Goal: Complete application form

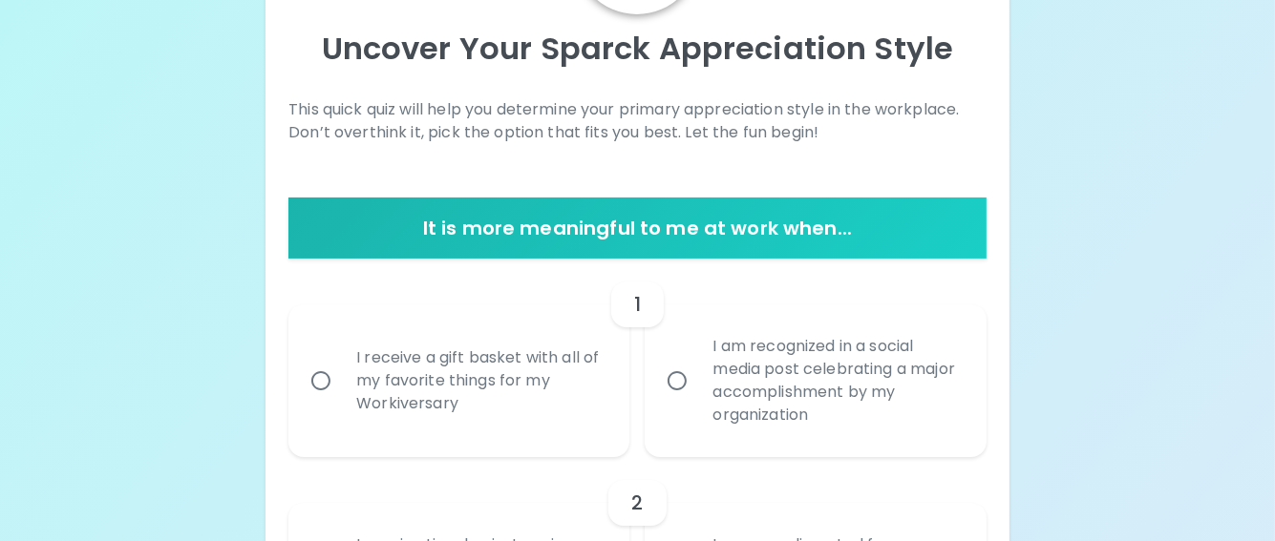
scroll to position [382, 0]
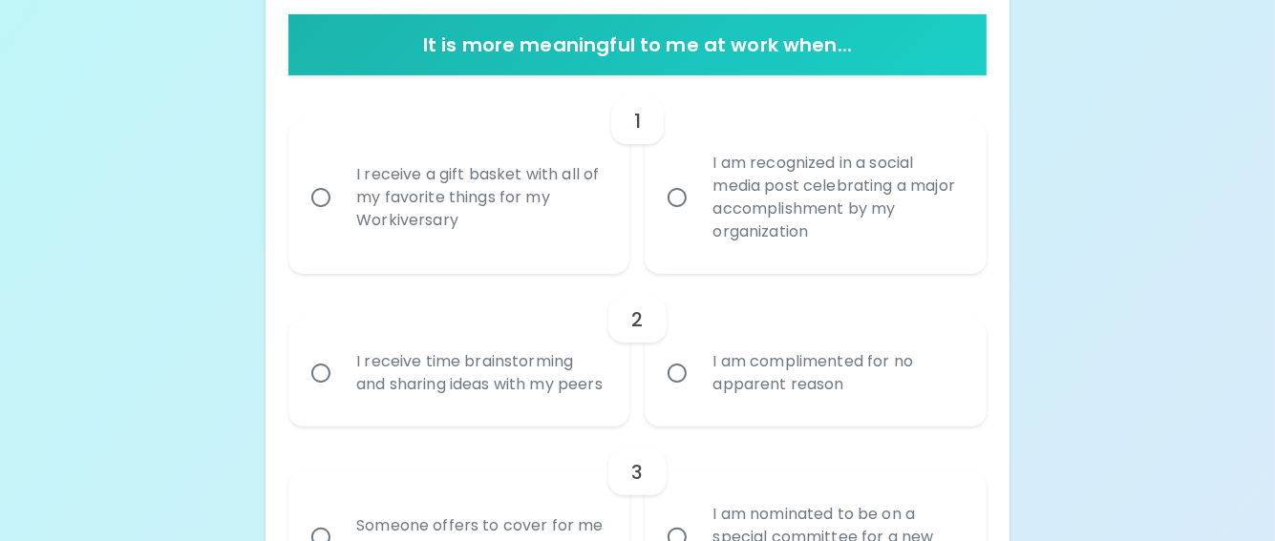
click at [327, 201] on input "I receive a gift basket with all of my favorite things for my Workiversary" at bounding box center [321, 198] width 40 height 40
radio input "true"
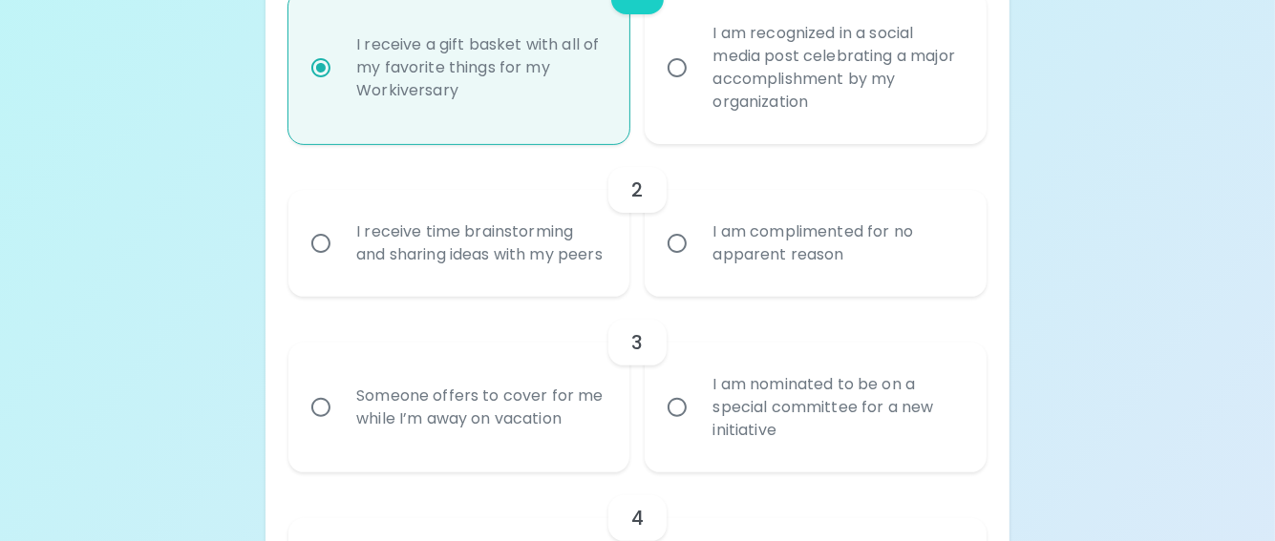
scroll to position [535, 0]
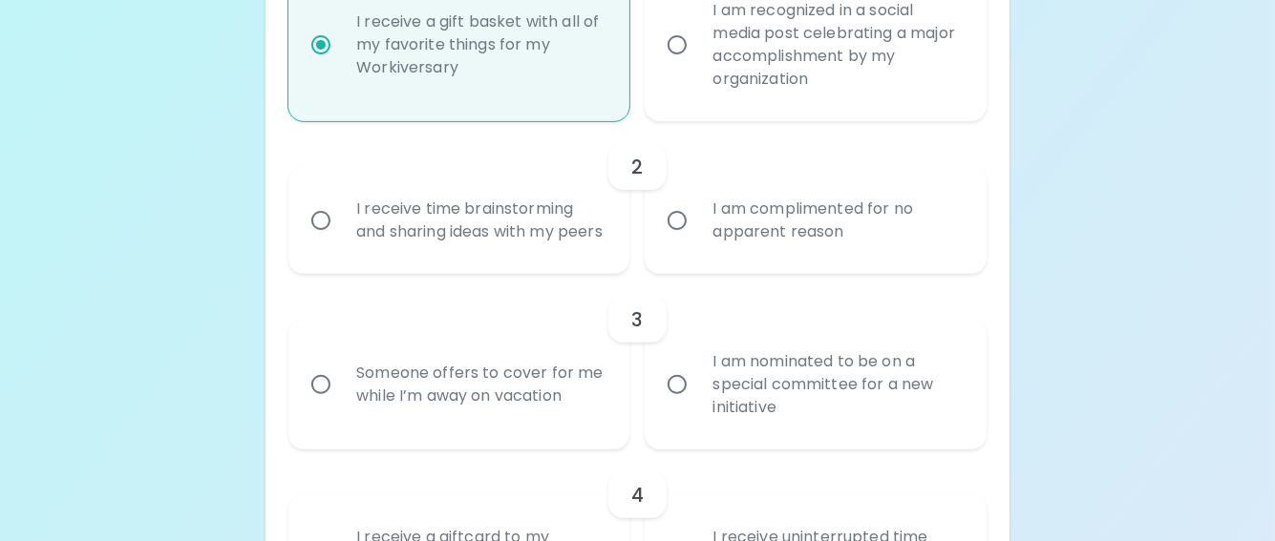
click at [687, 232] on input "I am complimented for no apparent reason" at bounding box center [677, 220] width 40 height 40
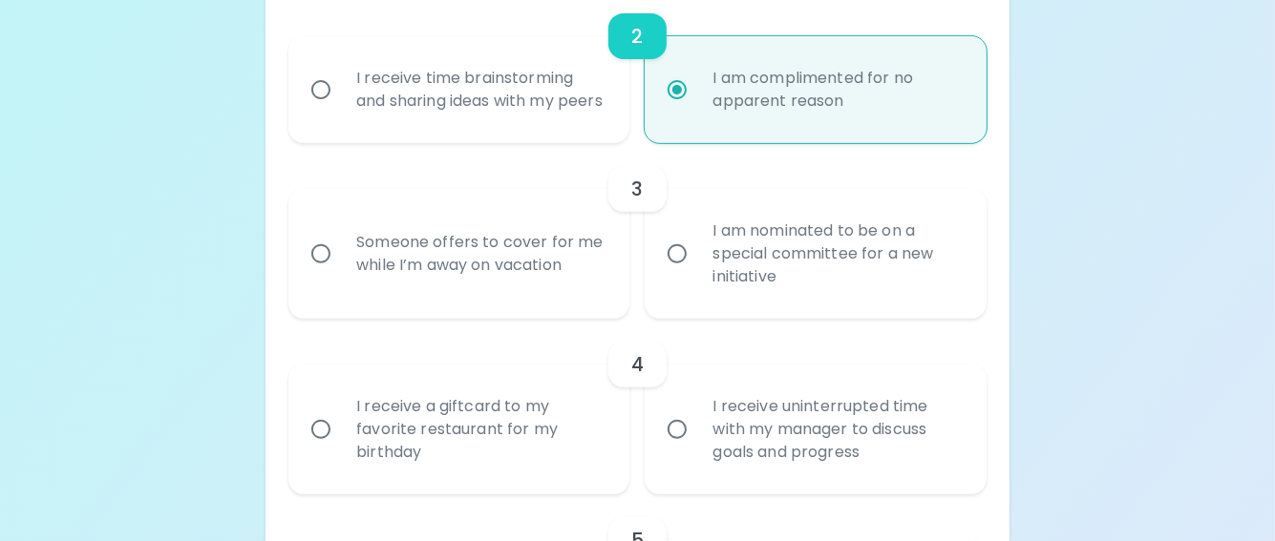
scroll to position [687, 0]
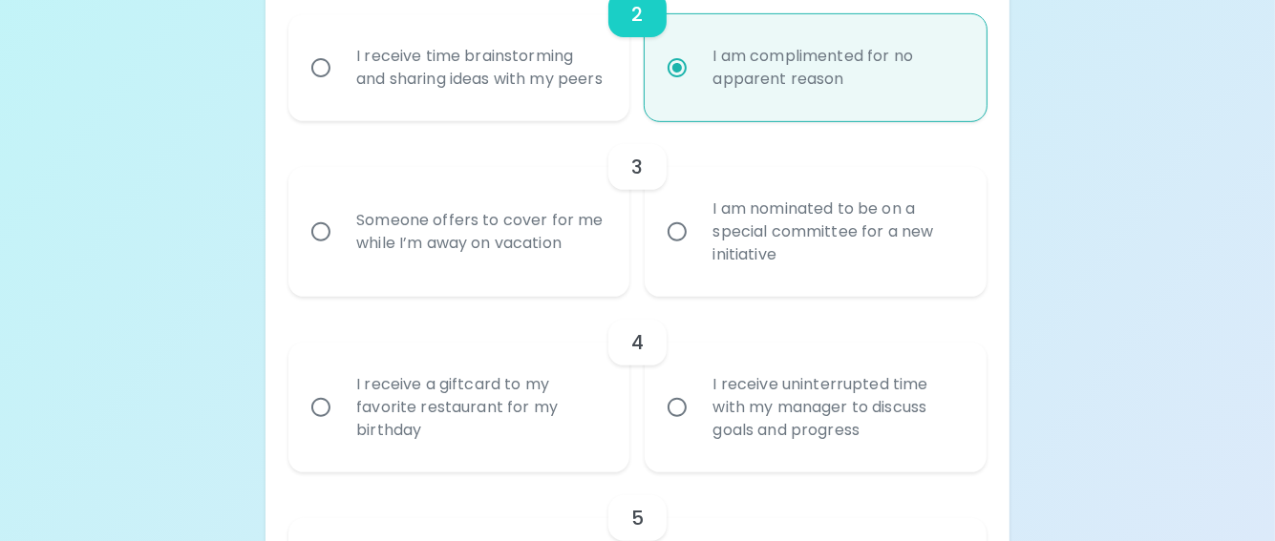
radio input "true"
click at [374, 259] on div "Someone offers to cover for me while I’m away on vacation" at bounding box center [480, 232] width 278 height 92
click at [341, 252] on input "Someone offers to cover for me while I’m away on vacation" at bounding box center [321, 232] width 40 height 40
radio input "false"
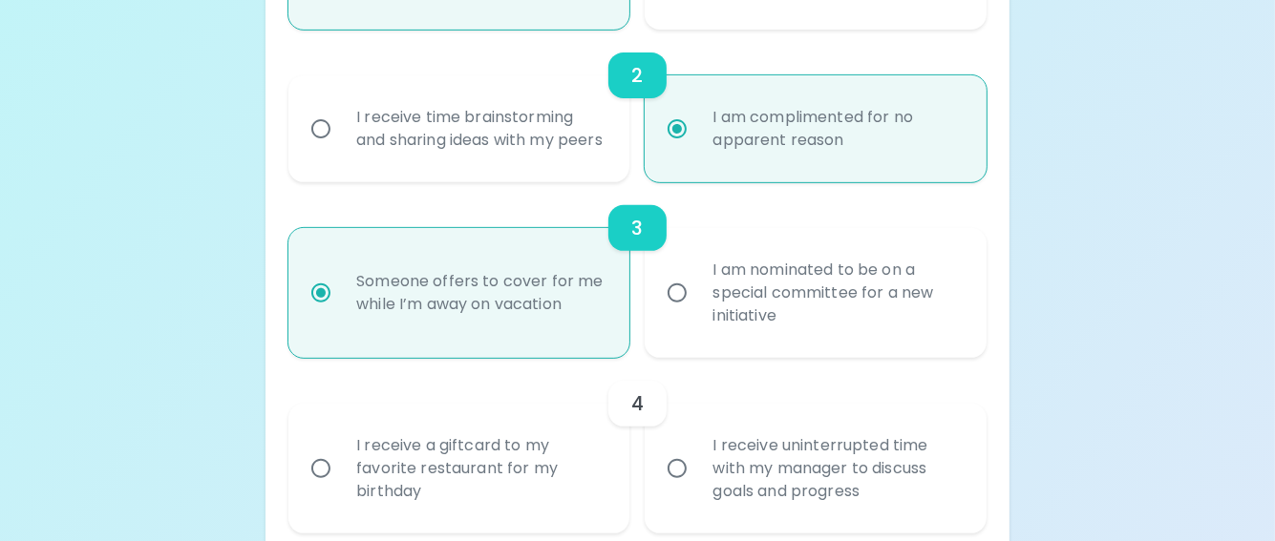
scroll to position [745, 0]
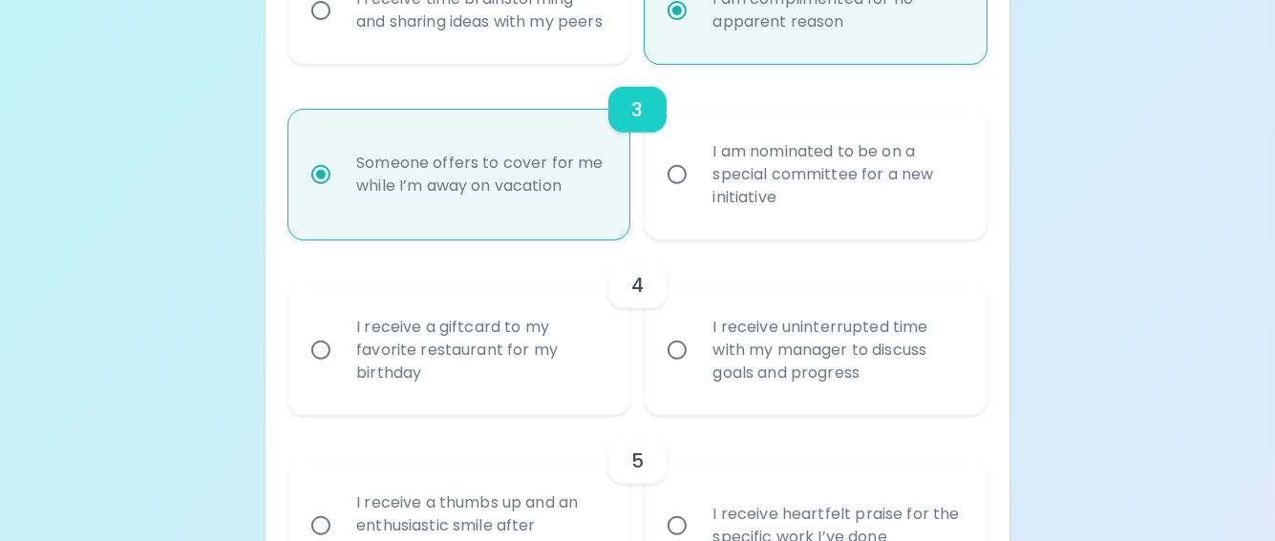
radio input "true"
click at [724, 194] on div "I am nominated to be on a special committee for a new initiative" at bounding box center [836, 174] width 278 height 115
click at [697, 194] on input "I am nominated to be on a special committee for a new initiative" at bounding box center [677, 175] width 40 height 40
radio input "false"
radio input "true"
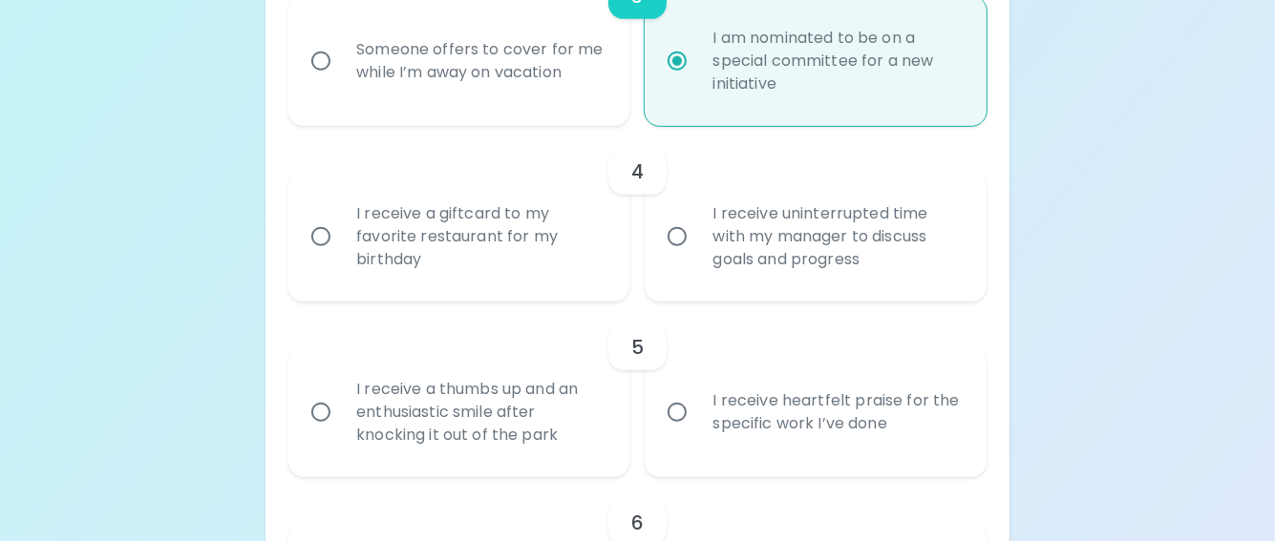
scroll to position [936, 0]
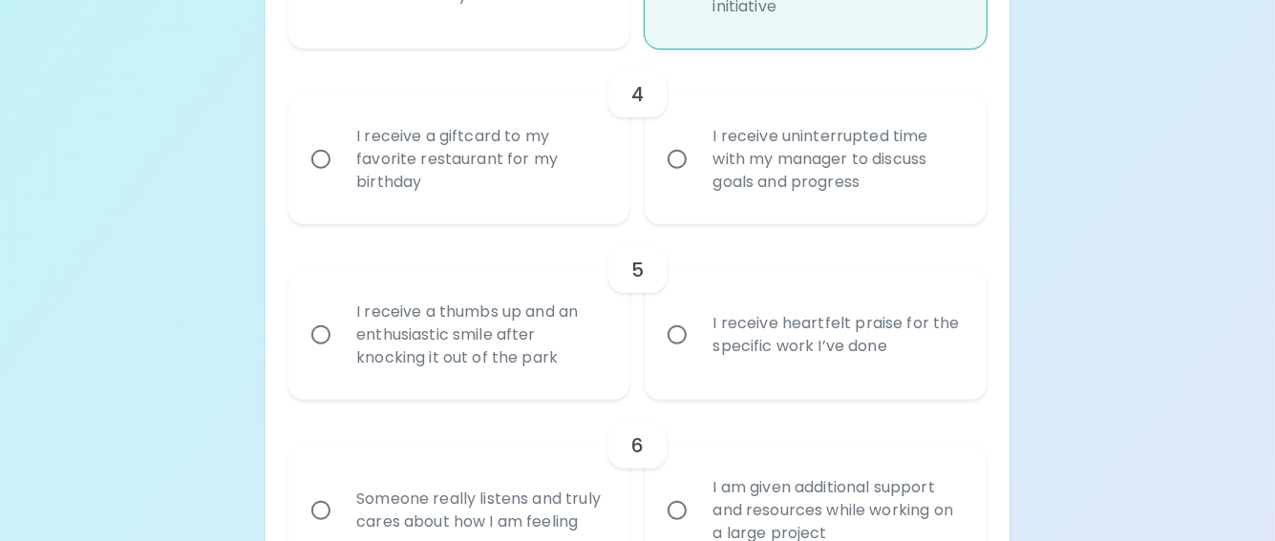
radio input "true"
click at [495, 180] on div "I receive a giftcard to my favorite restaurant for my birthday" at bounding box center [480, 159] width 278 height 115
click at [341, 179] on input "I receive a giftcard to my favorite restaurant for my birthday" at bounding box center [321, 159] width 40 height 40
radio input "false"
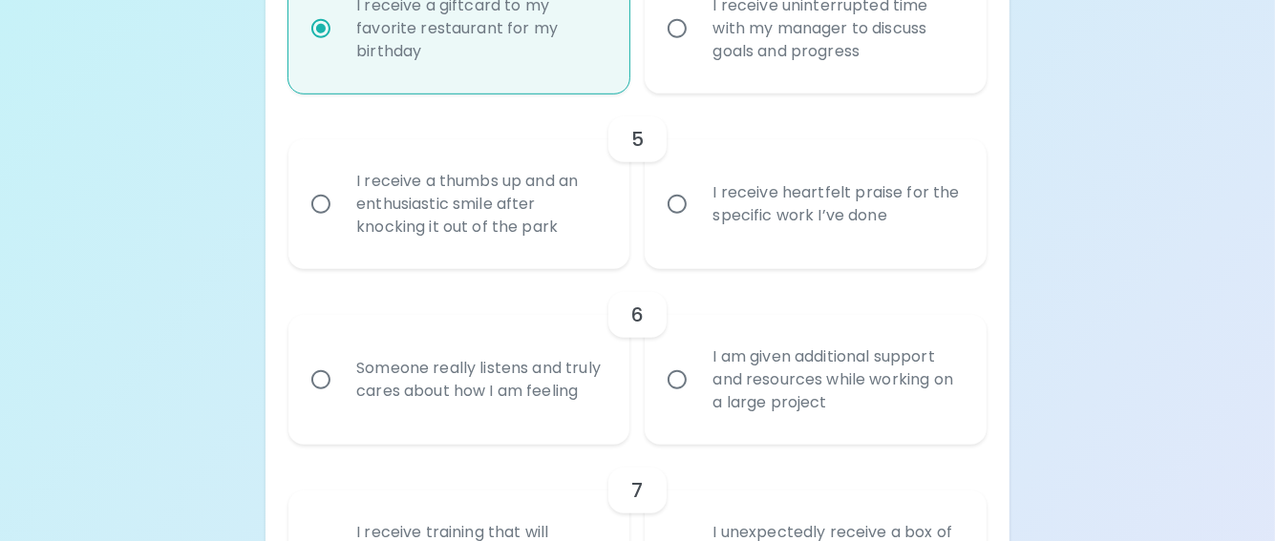
scroll to position [1088, 0]
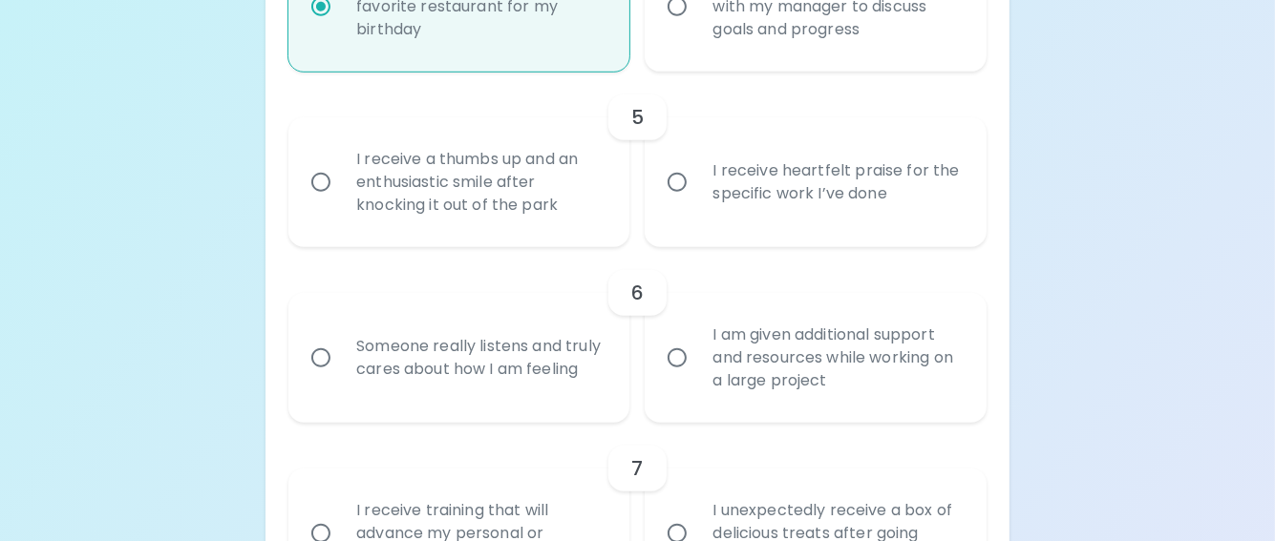
radio input "true"
click at [407, 202] on div "I receive a thumbs up and an enthusiastic smile after knocking it out of the pa…" at bounding box center [480, 182] width 278 height 115
click at [341, 202] on input "I receive a thumbs up and an enthusiastic smile after knocking it out of the pa…" at bounding box center [321, 182] width 40 height 40
radio input "false"
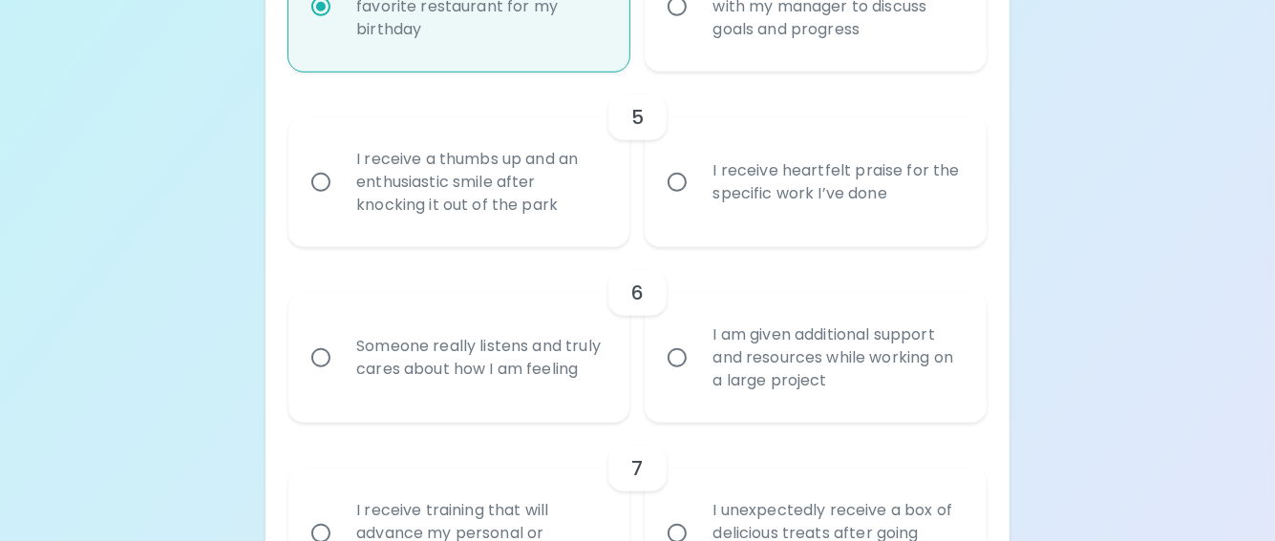
radio input "false"
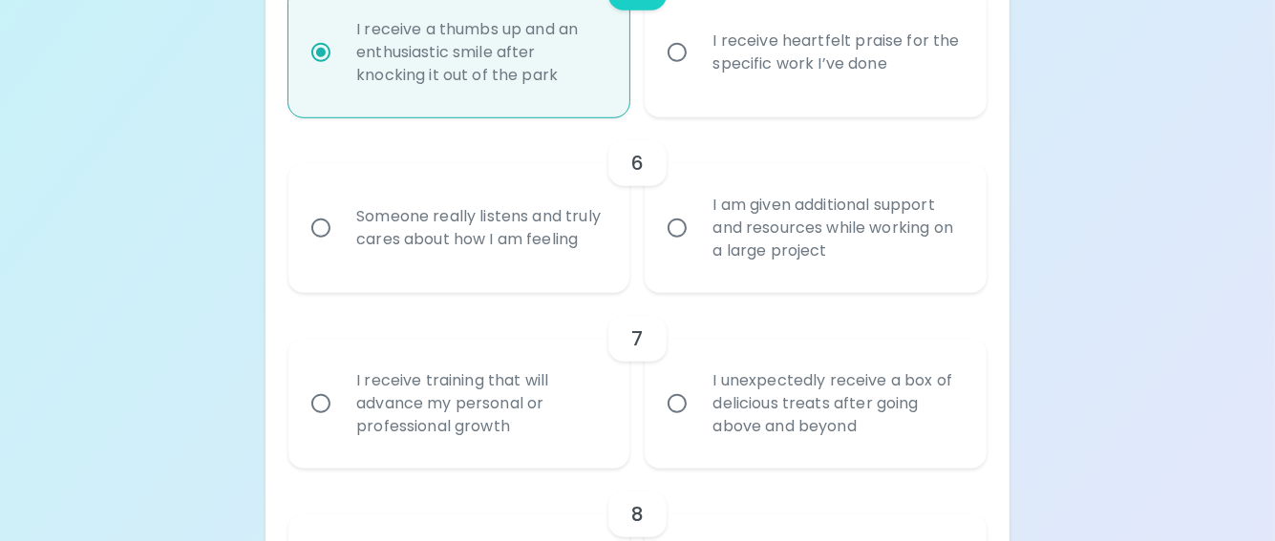
scroll to position [1241, 0]
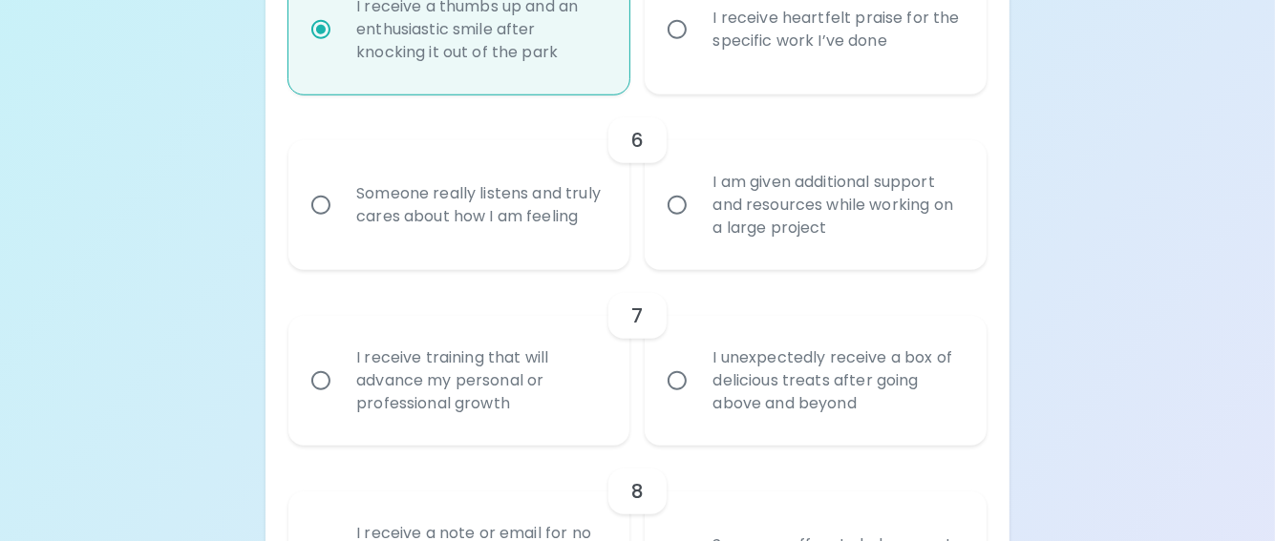
radio input "true"
click at [444, 232] on div "Someone really listens and truly cares about how I am feeling" at bounding box center [480, 205] width 278 height 92
click at [341, 225] on input "Someone really listens and truly cares about how I am feeling" at bounding box center [321, 205] width 40 height 40
radio input "false"
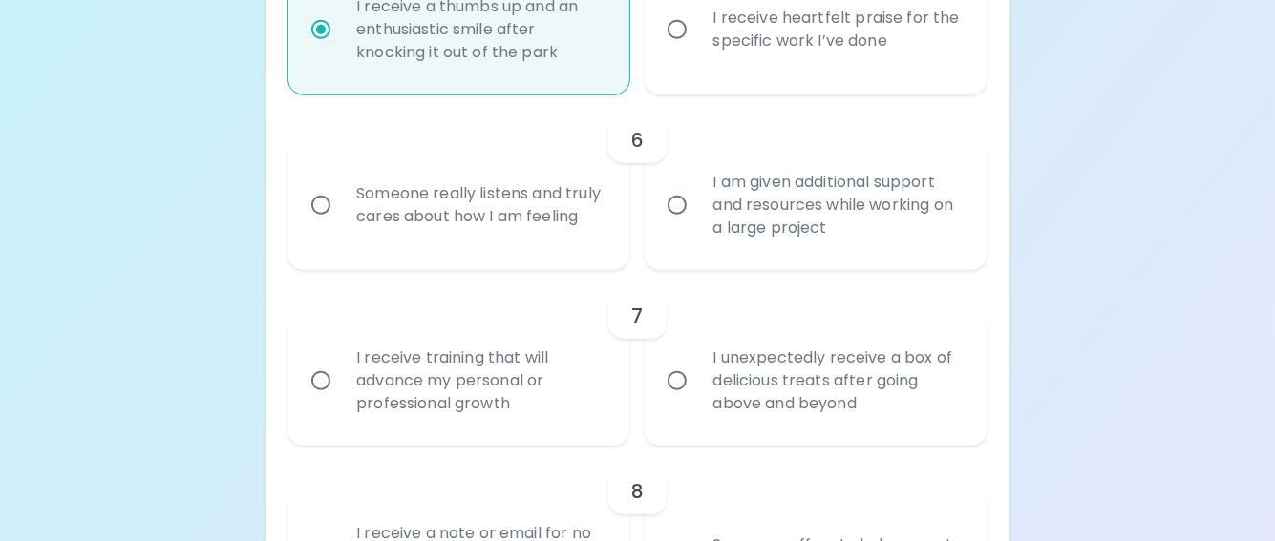
radio input "false"
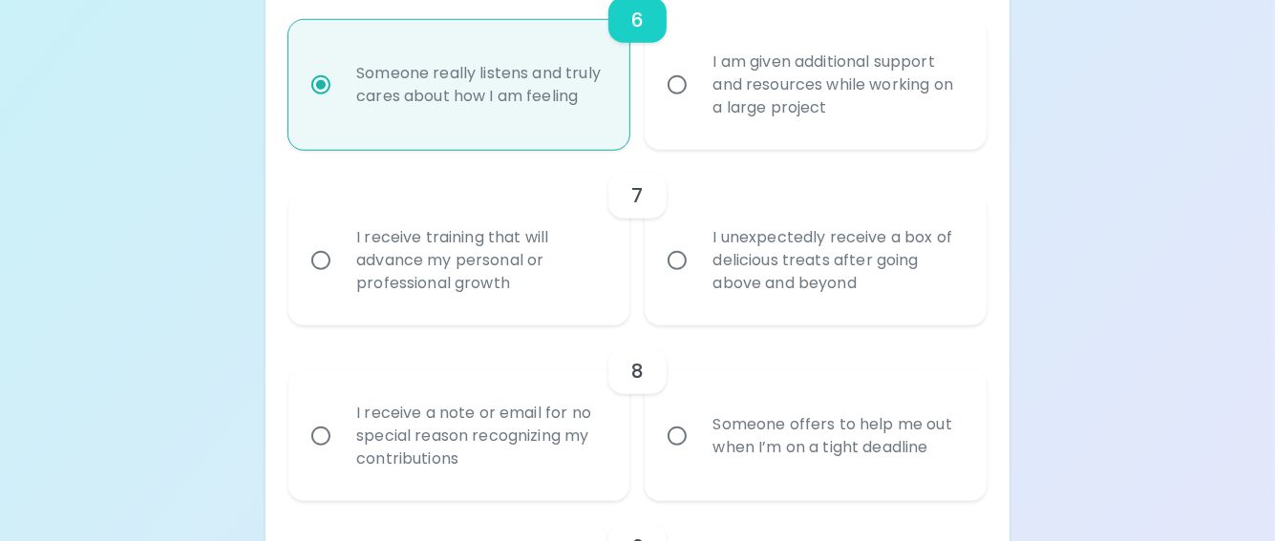
scroll to position [1394, 0]
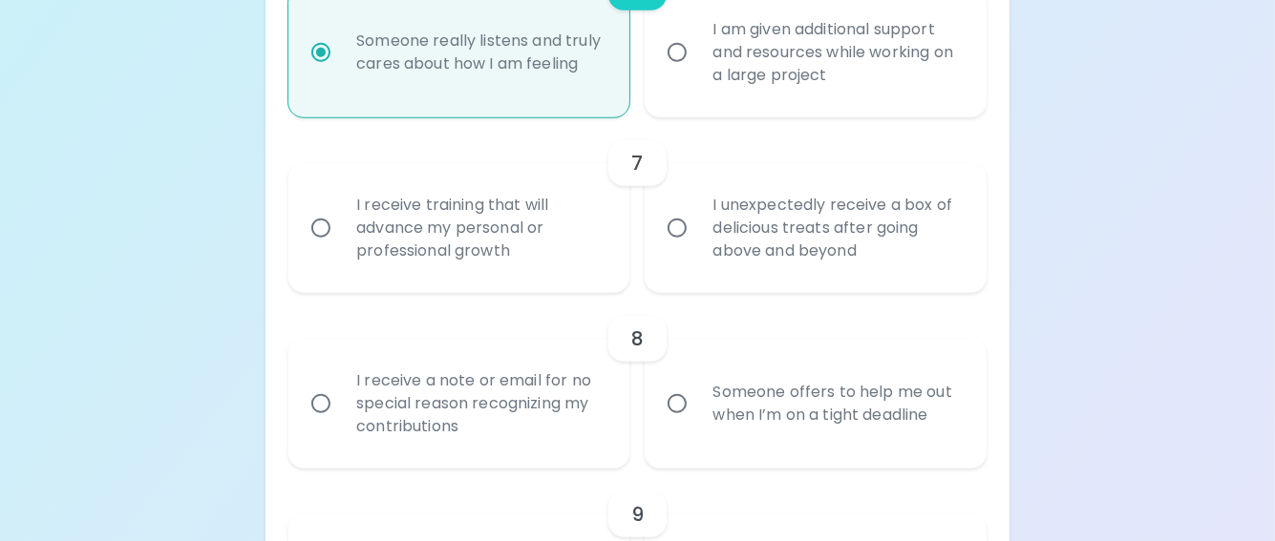
radio input "true"
click at [783, 247] on div "I unexpectedly receive a box of delicious treats after going above and beyond" at bounding box center [836, 228] width 278 height 115
click at [697, 247] on input "I unexpectedly receive a box of delicious treats after going above and beyond" at bounding box center [677, 228] width 40 height 40
radio input "false"
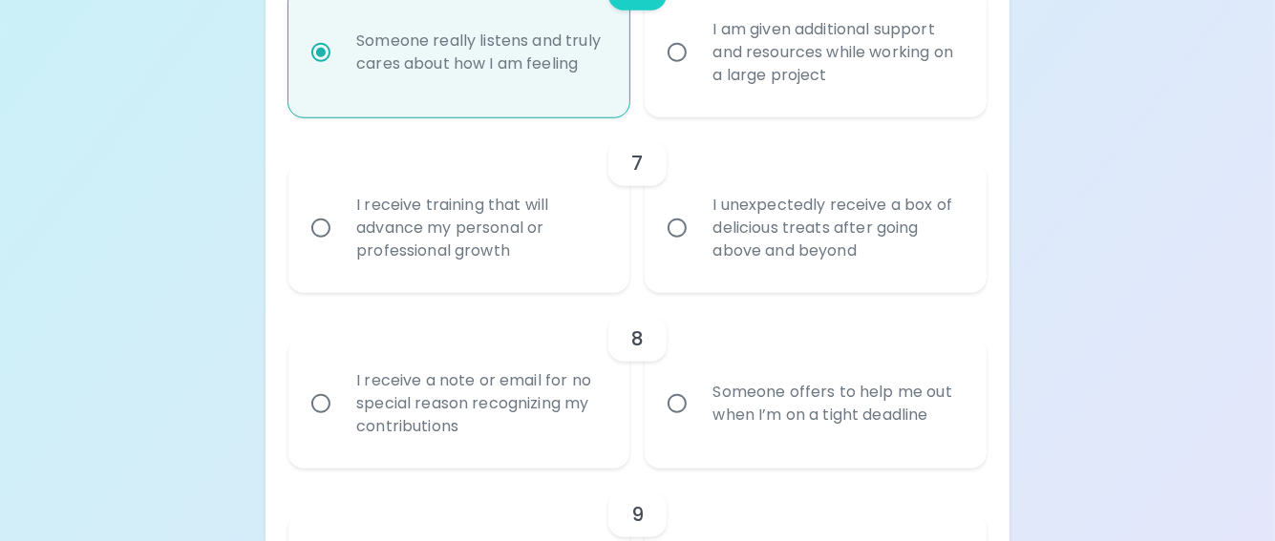
radio input "false"
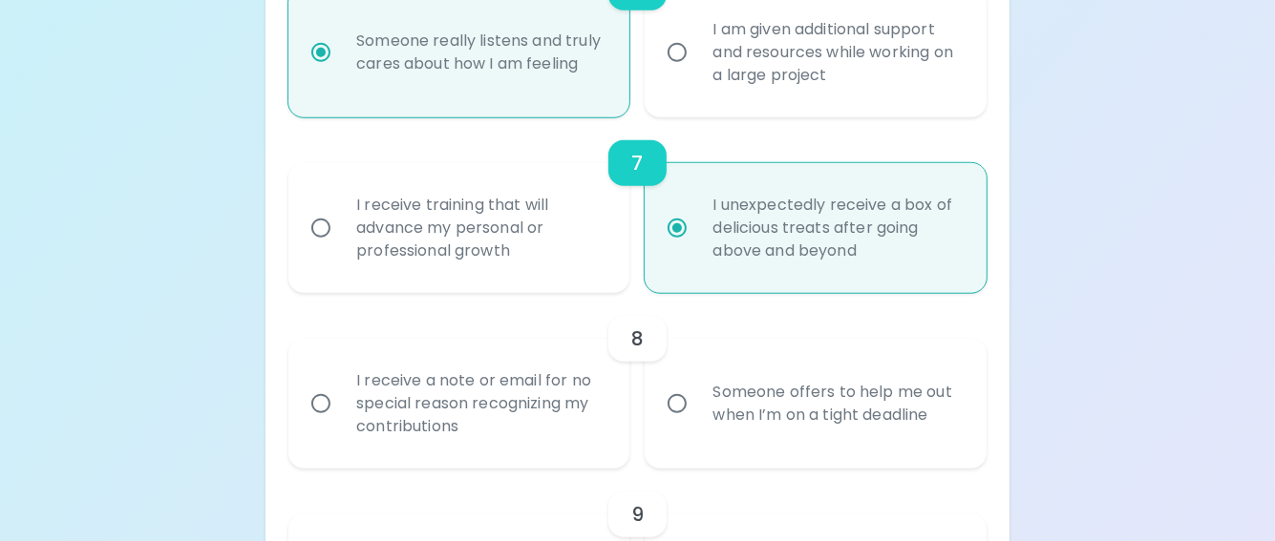
scroll to position [1547, 0]
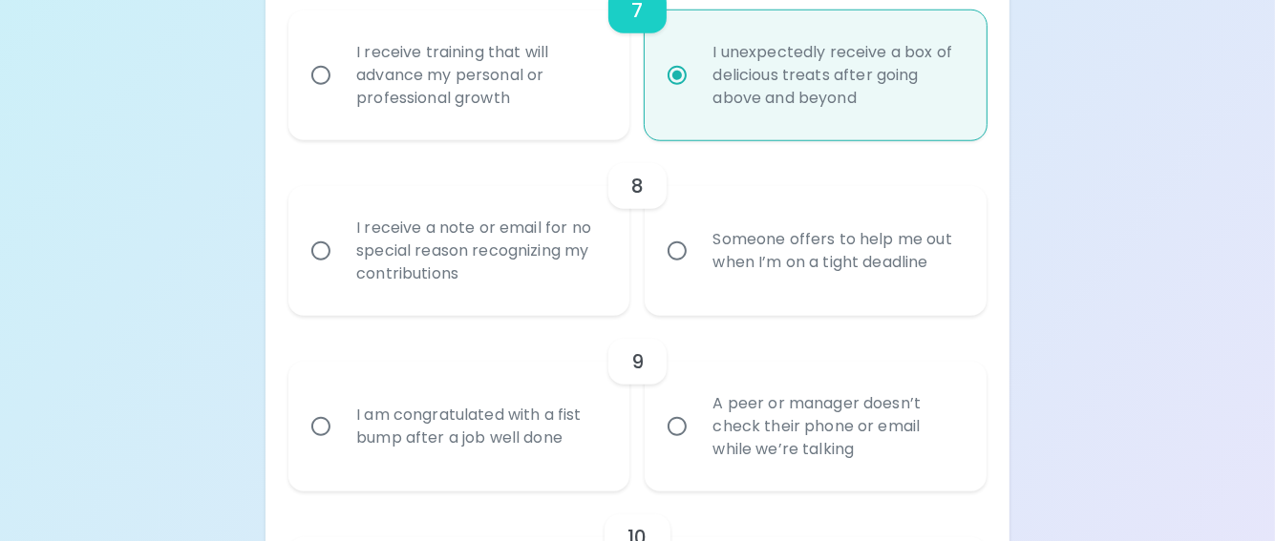
radio input "true"
click at [404, 271] on div "I receive a note or email for no special reason recognizing my contributions" at bounding box center [480, 251] width 278 height 115
click at [341, 271] on input "I receive a note or email for no special reason recognizing my contributions" at bounding box center [321, 251] width 40 height 40
radio input "false"
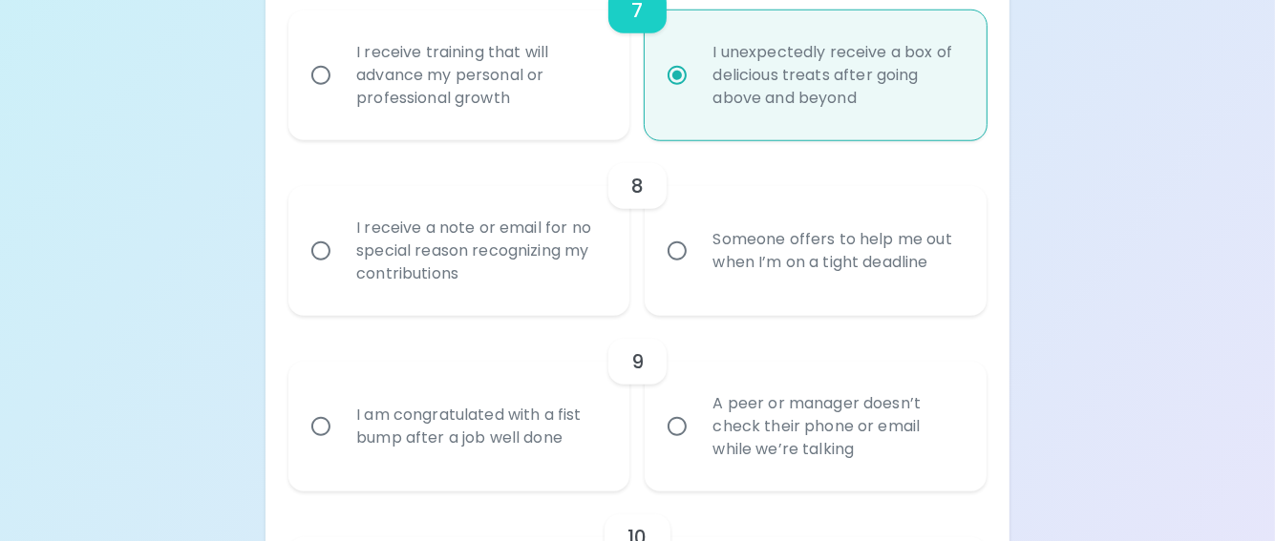
radio input "false"
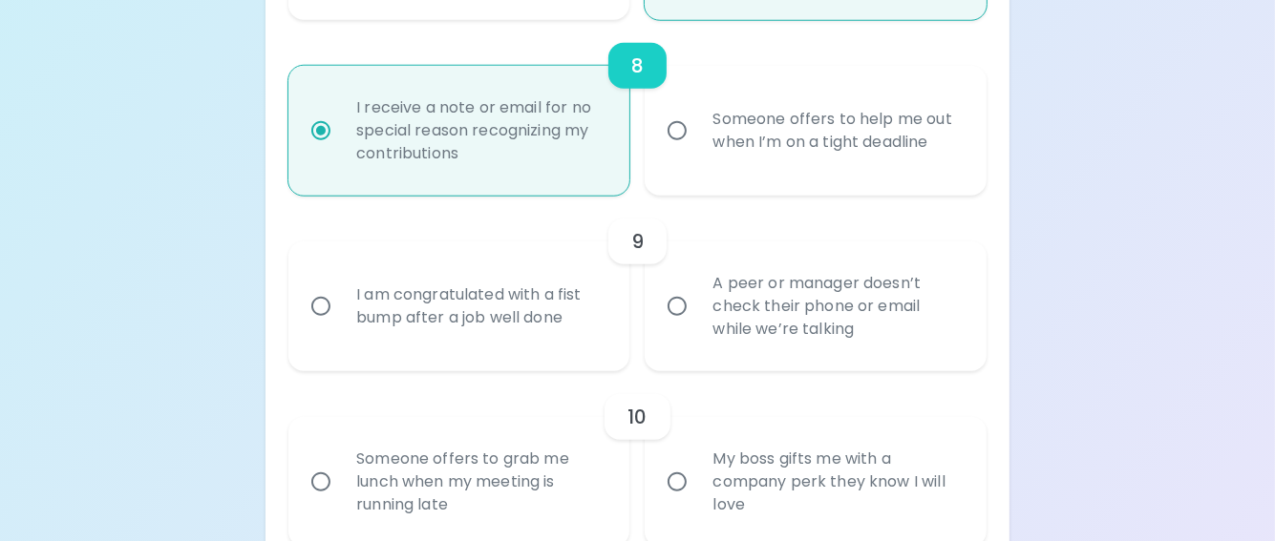
scroll to position [1699, 0]
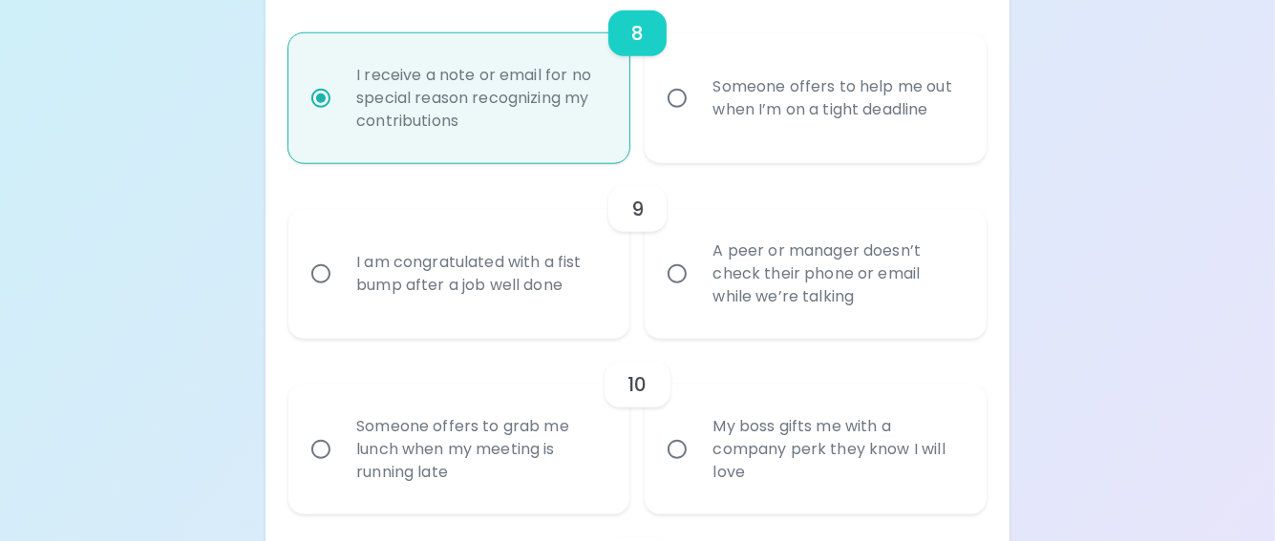
radio input "true"
click at [432, 306] on div "I am congratulated with a fist bump after a job well done" at bounding box center [480, 274] width 278 height 92
click at [341, 294] on input "I am congratulated with a fist bump after a job well done" at bounding box center [321, 274] width 40 height 40
radio input "false"
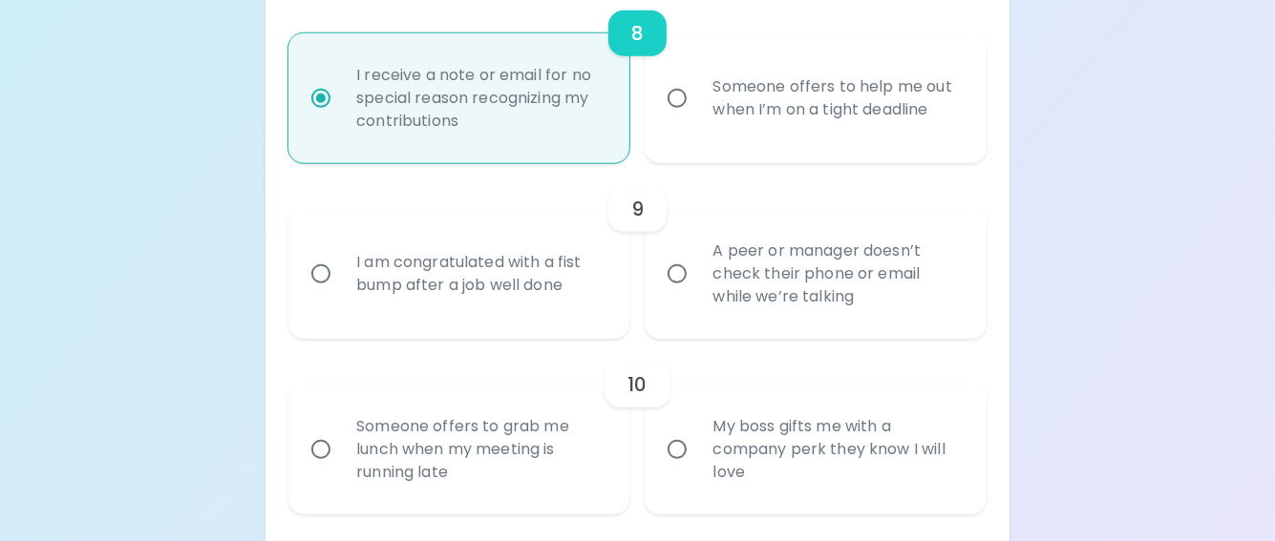
radio input "false"
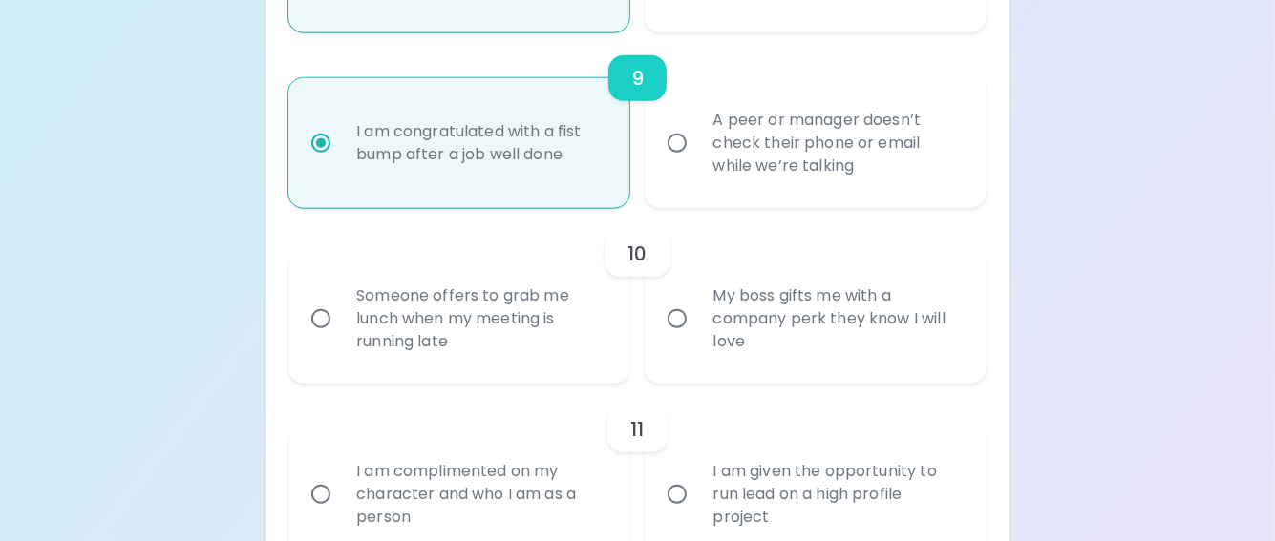
scroll to position [1852, 0]
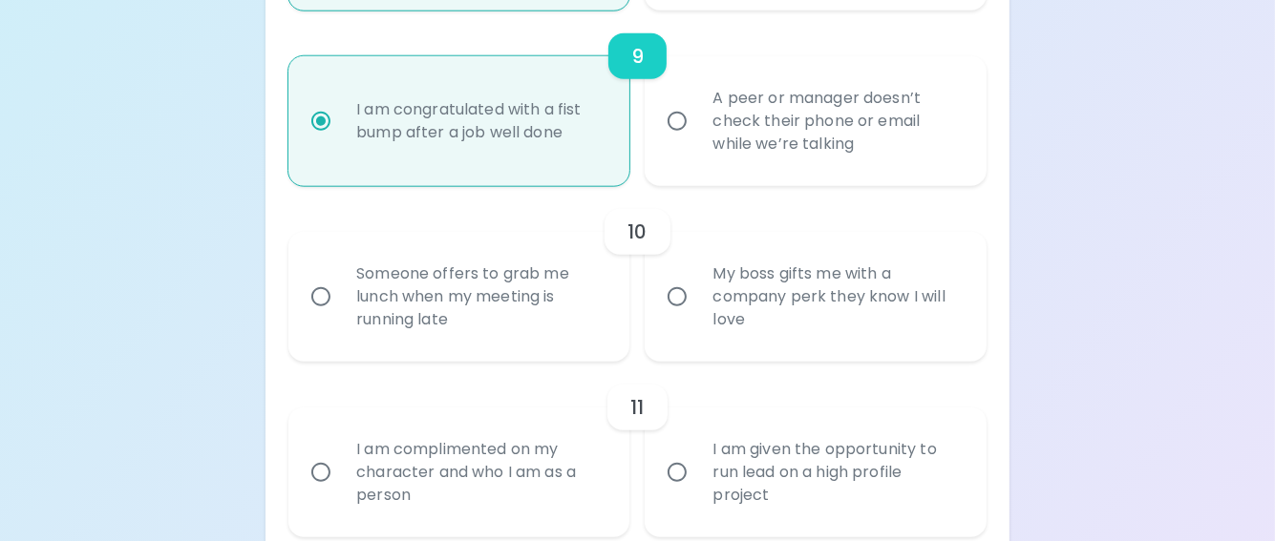
radio input "true"
click at [804, 329] on div "My boss gifts me with a company perk they know I will love" at bounding box center [836, 297] width 278 height 115
click at [697, 317] on input "My boss gifts me with a company perk they know I will love" at bounding box center [677, 297] width 40 height 40
radio input "false"
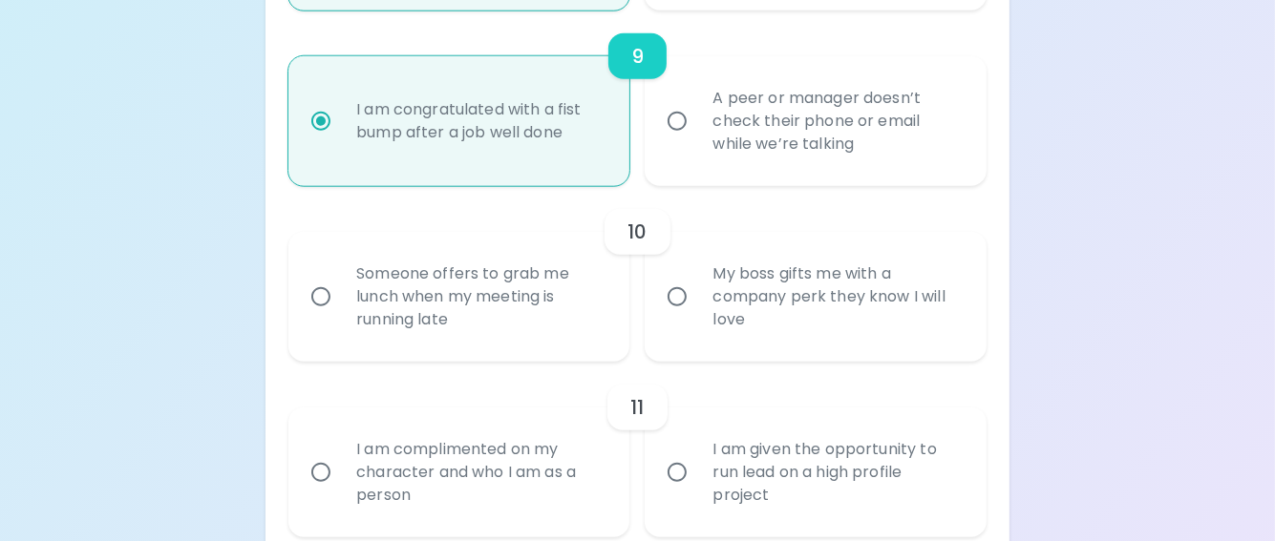
radio input "false"
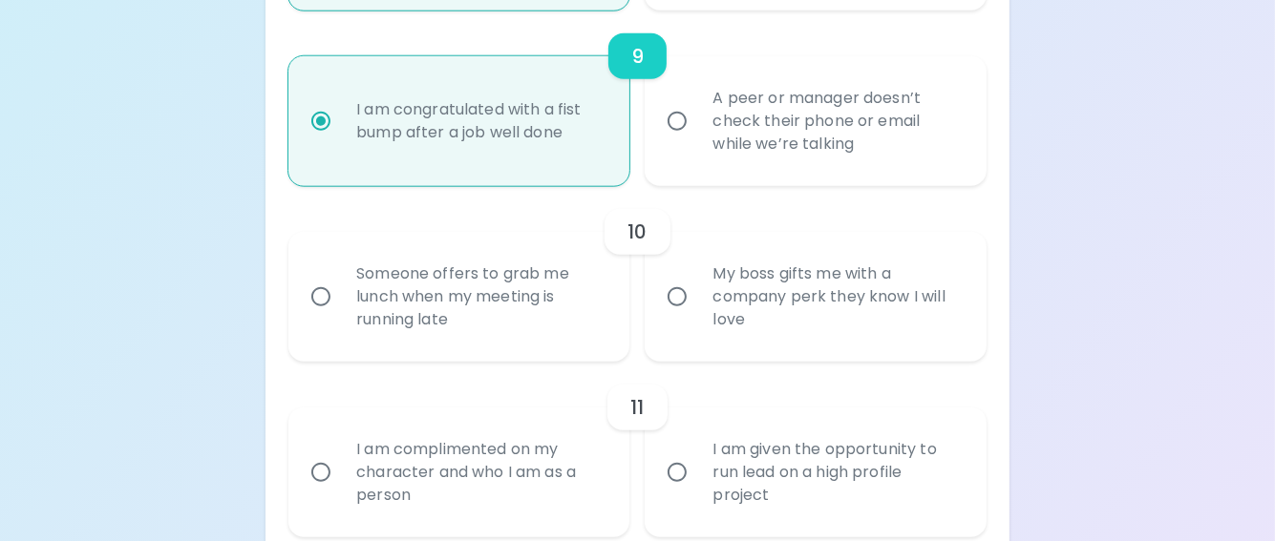
radio input "false"
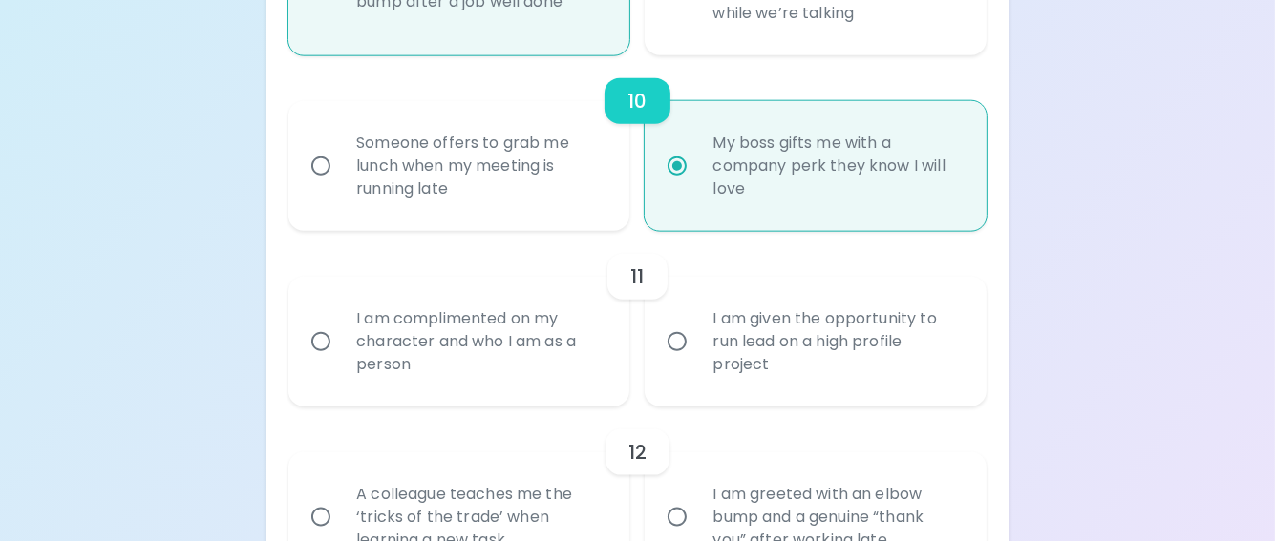
scroll to position [2005, 0]
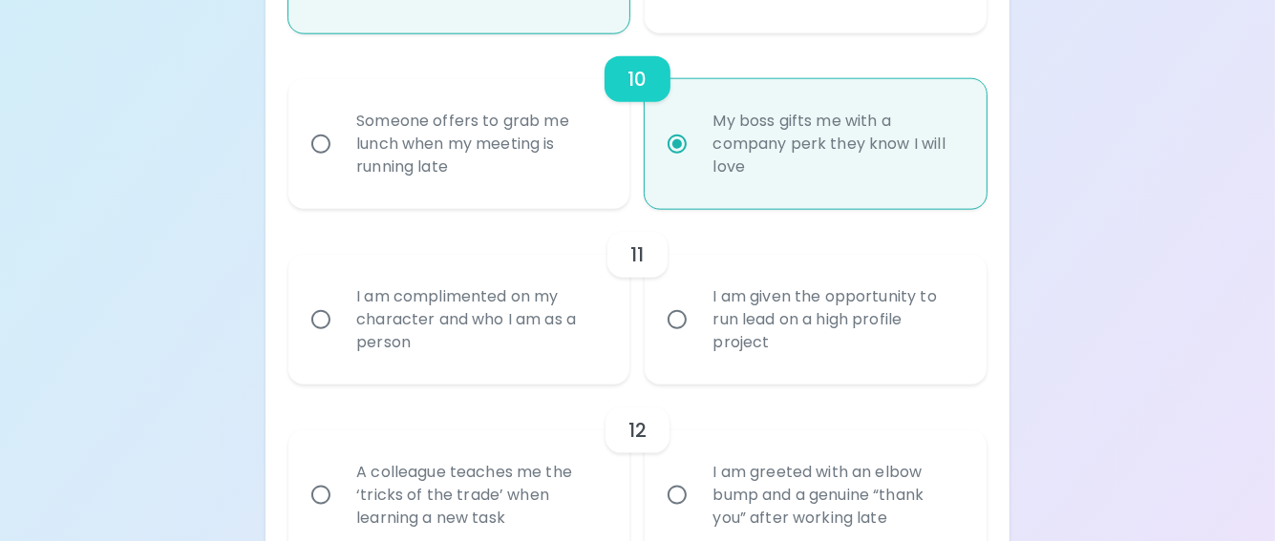
radio input "true"
click at [445, 347] on div "I am complimented on my character and who I am as a person" at bounding box center [480, 320] width 278 height 115
click at [341, 340] on input "I am complimented on my character and who I am as a person" at bounding box center [321, 320] width 40 height 40
radio input "false"
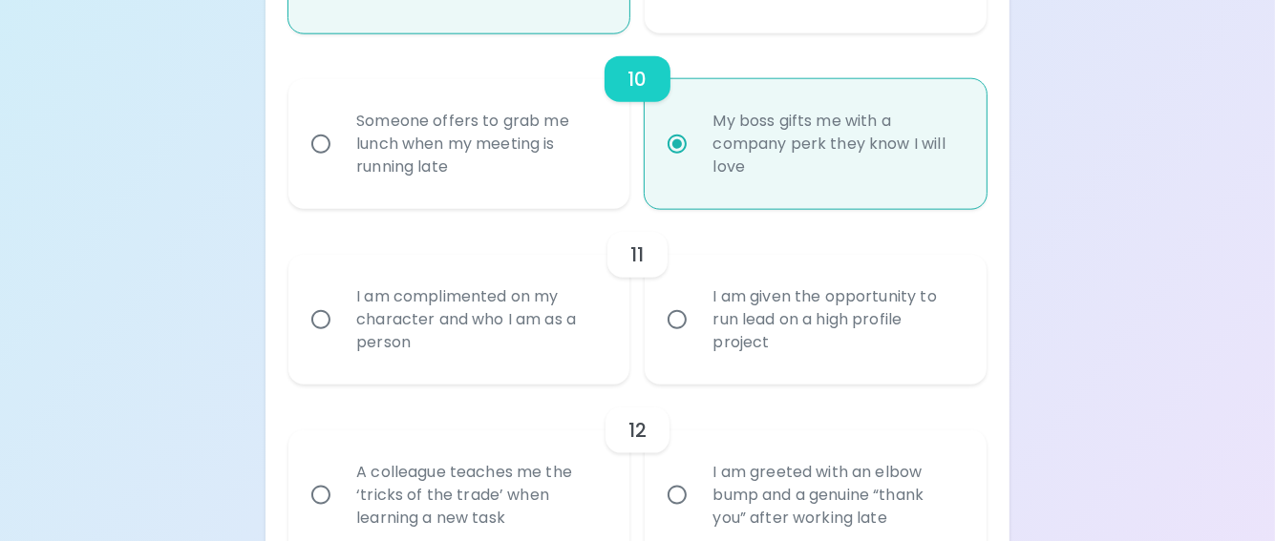
radio input "false"
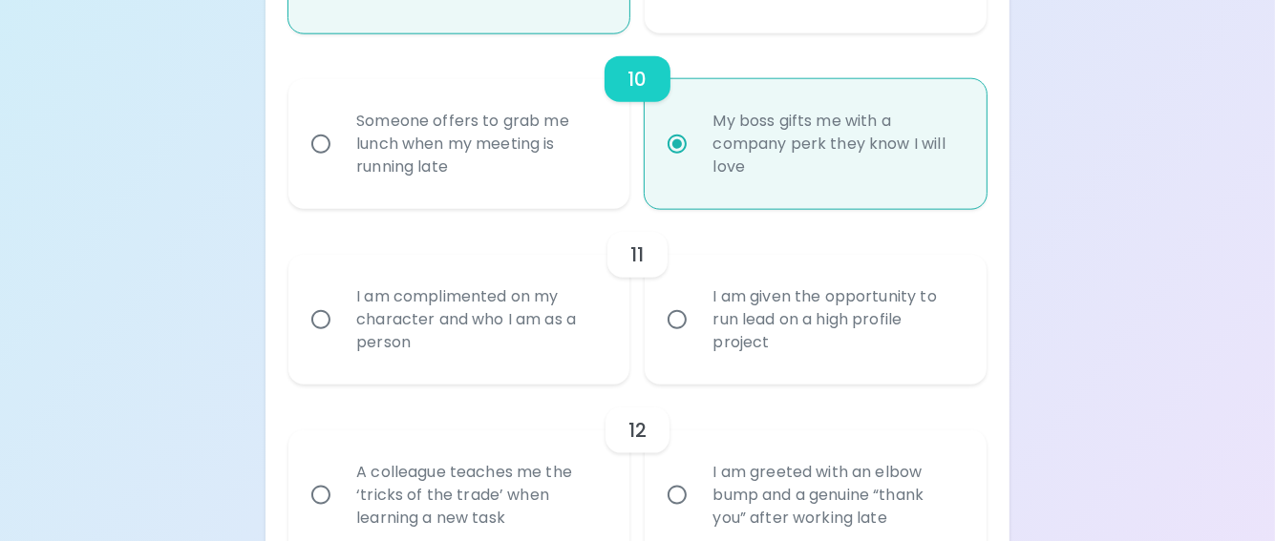
radio input "false"
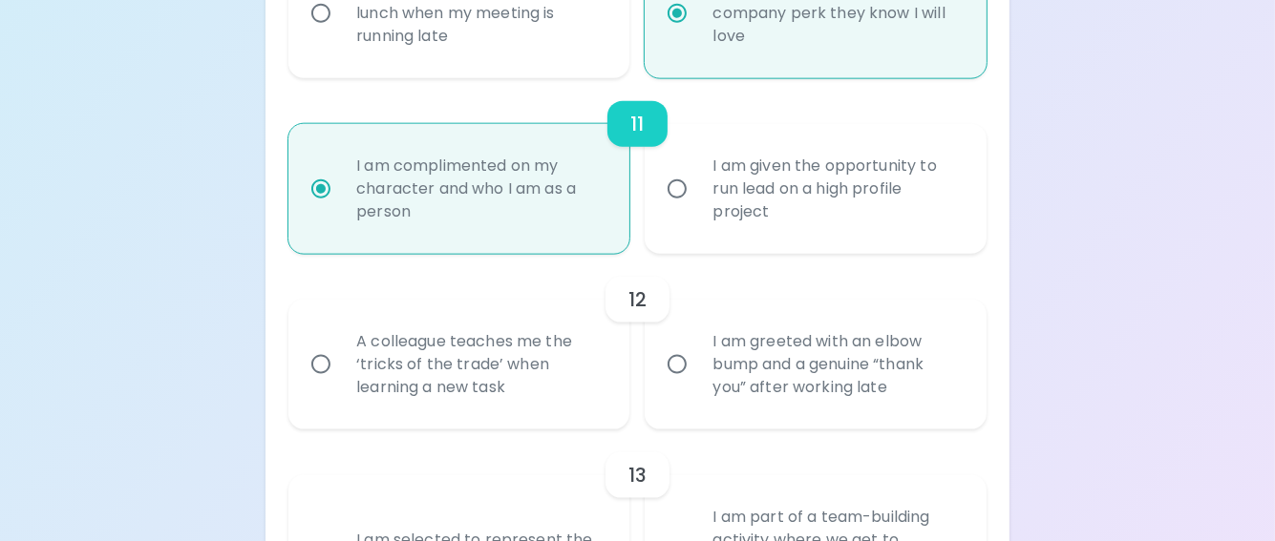
scroll to position [2158, 0]
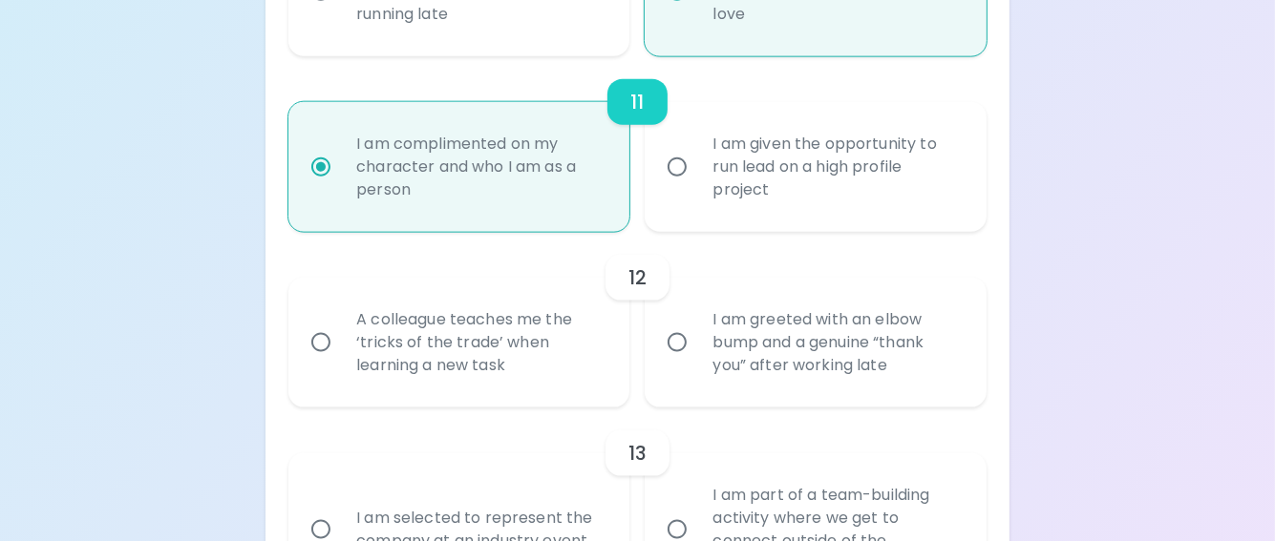
radio input "true"
click at [466, 360] on div "A colleague teaches me the ‘tricks of the trade’ when learning a new task" at bounding box center [480, 342] width 278 height 115
click at [341, 360] on input "A colleague teaches me the ‘tricks of the trade’ when learning a new task" at bounding box center [321, 343] width 40 height 40
radio input "false"
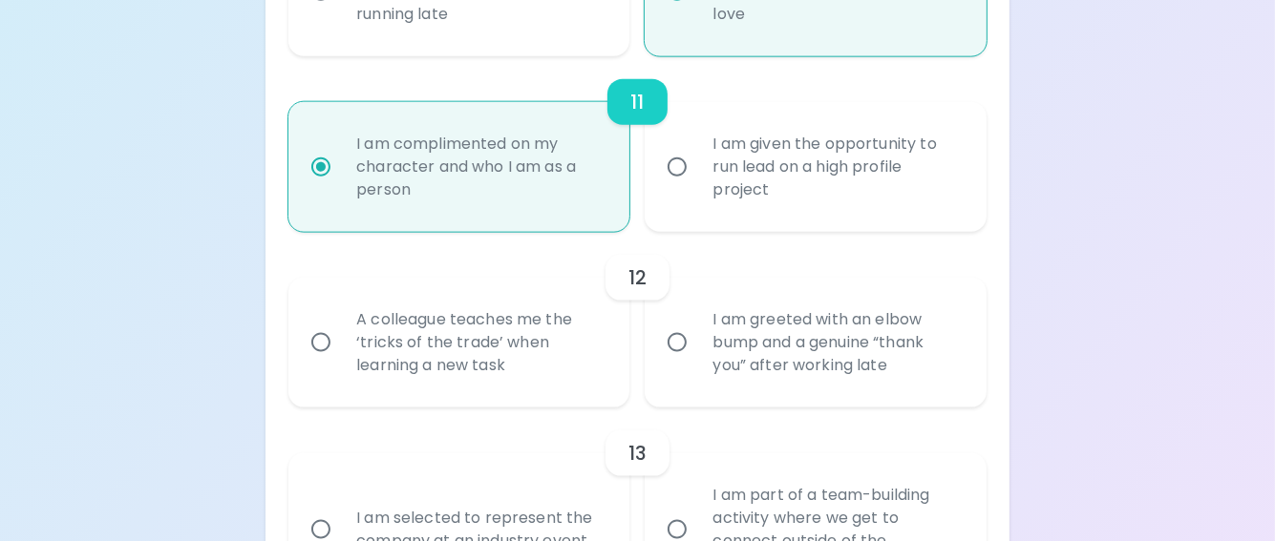
radio input "false"
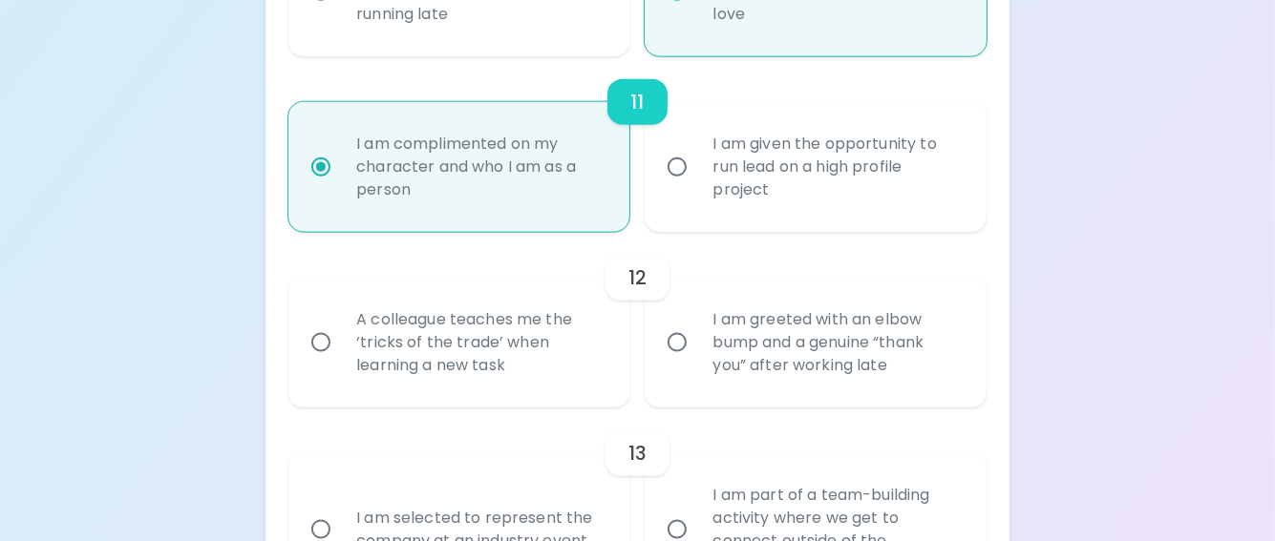
radio input "false"
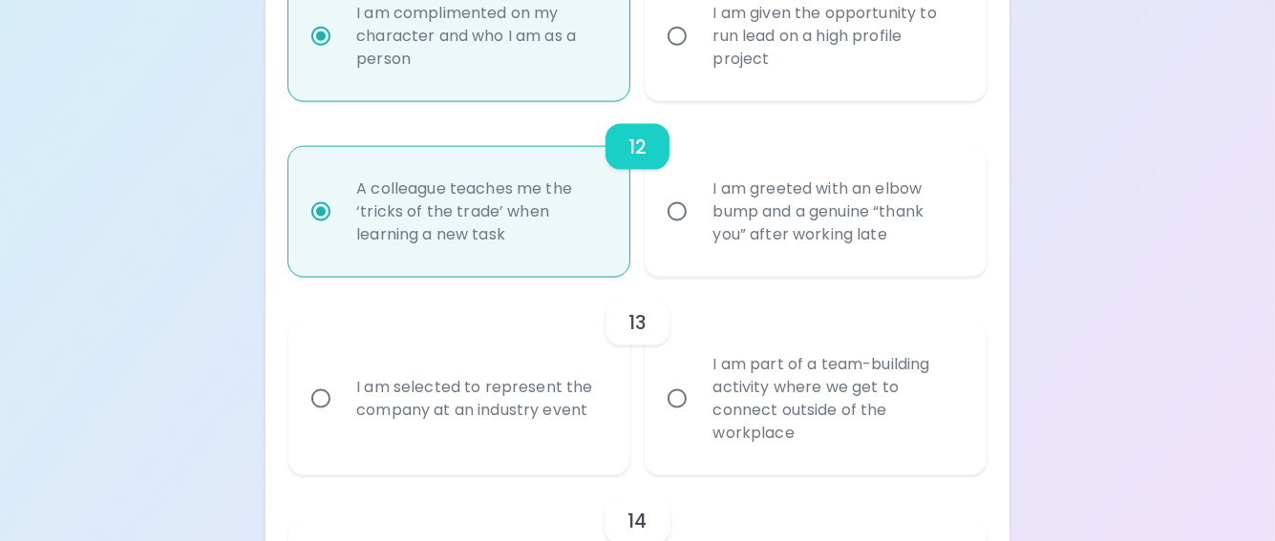
scroll to position [2311, 0]
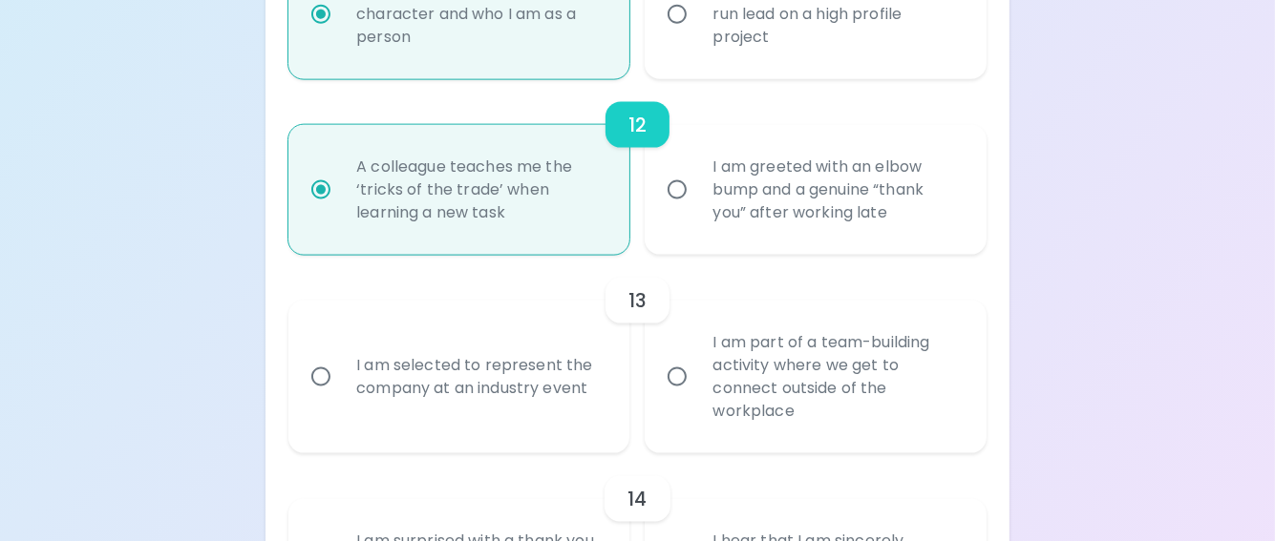
radio input "true"
click at [793, 390] on div "I am part of a team-building activity where we get to connect outside of the wo…" at bounding box center [836, 376] width 278 height 137
click at [697, 390] on input "I am part of a team-building activity where we get to connect outside of the wo…" at bounding box center [677, 377] width 40 height 40
radio input "false"
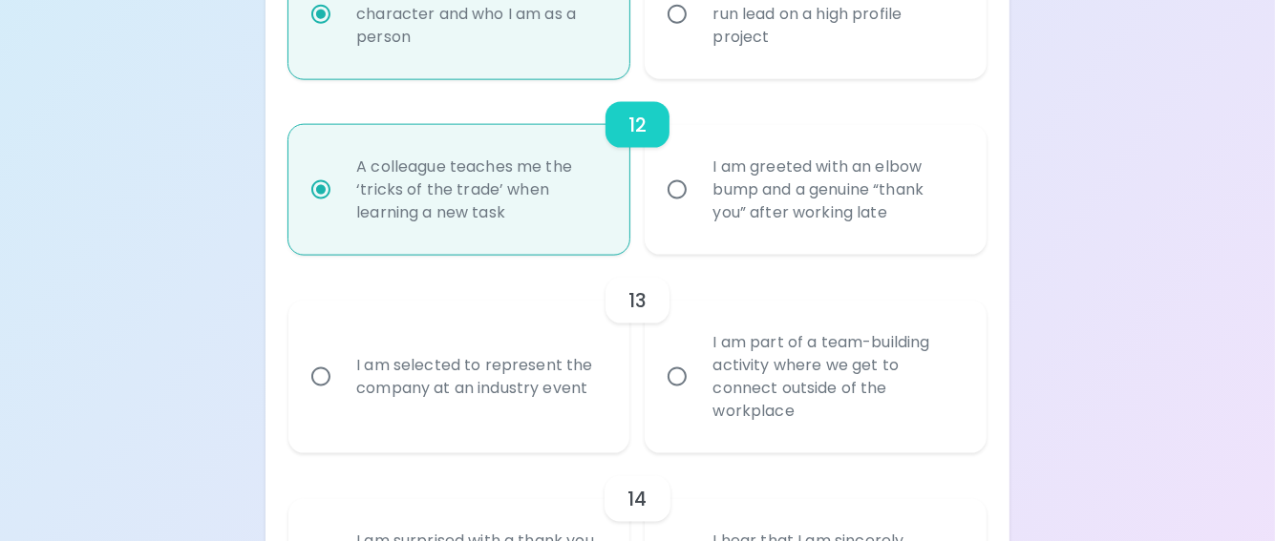
radio input "false"
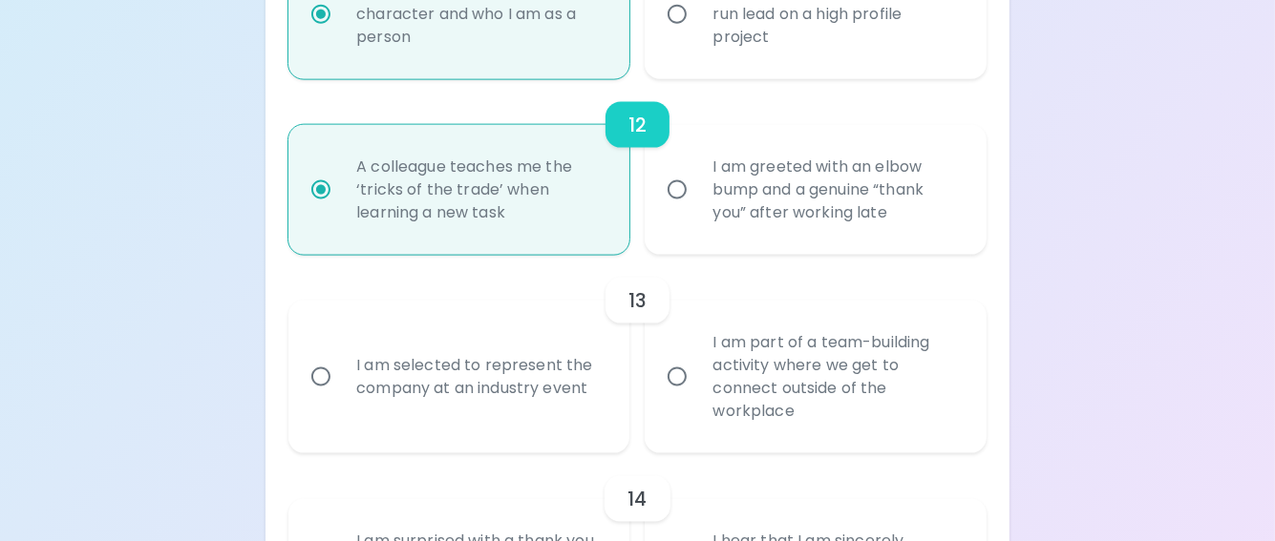
radio input "false"
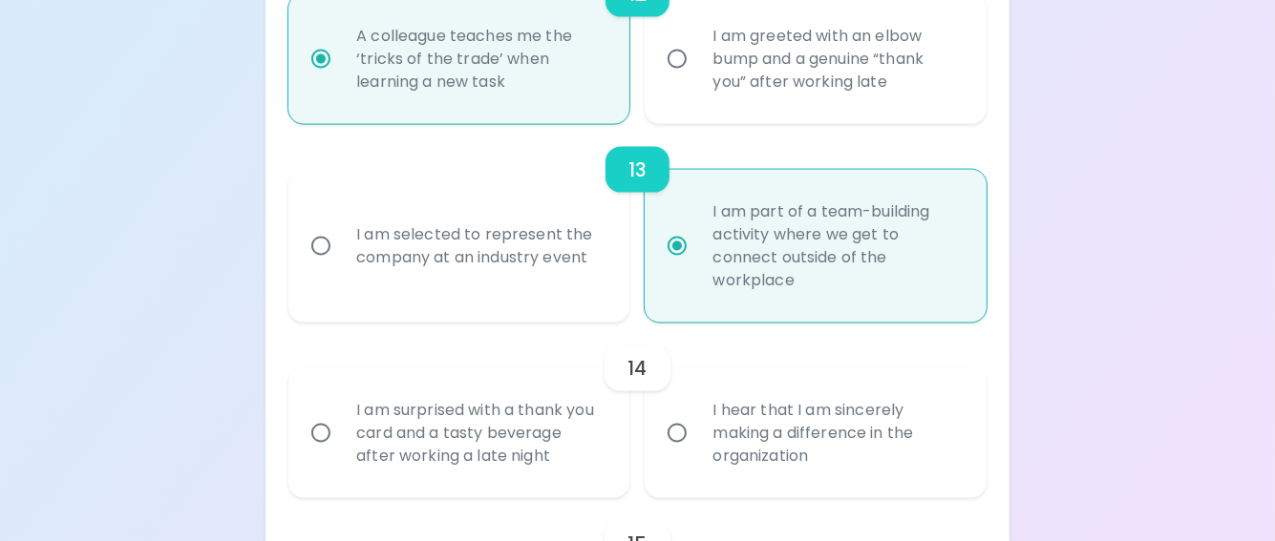
scroll to position [2463, 0]
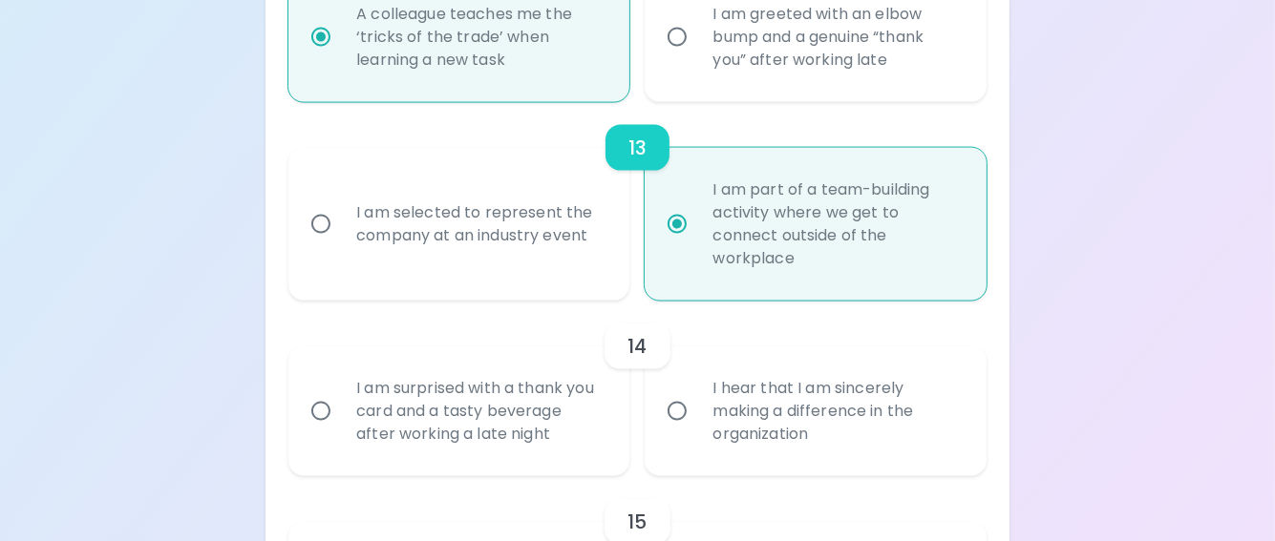
radio input "true"
click at [457, 259] on div "I am selected to represent the company at an industry event" at bounding box center [480, 225] width 278 height 92
click at [341, 244] on input "I am selected to represent the company at an industry event" at bounding box center [321, 224] width 40 height 40
radio input "false"
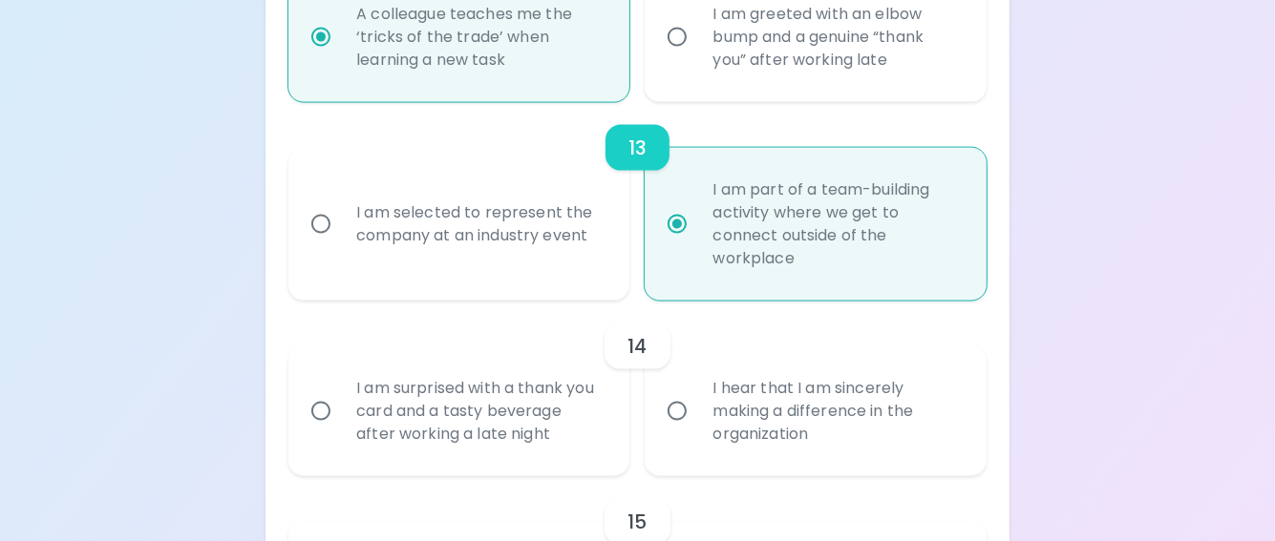
radio input "false"
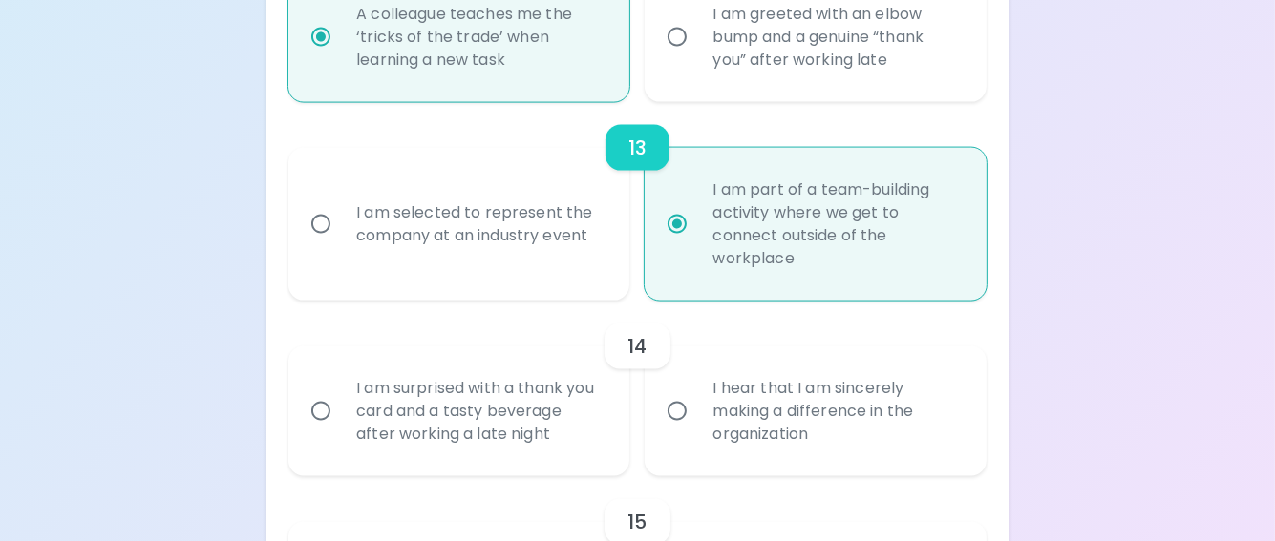
radio input "false"
radio input "true"
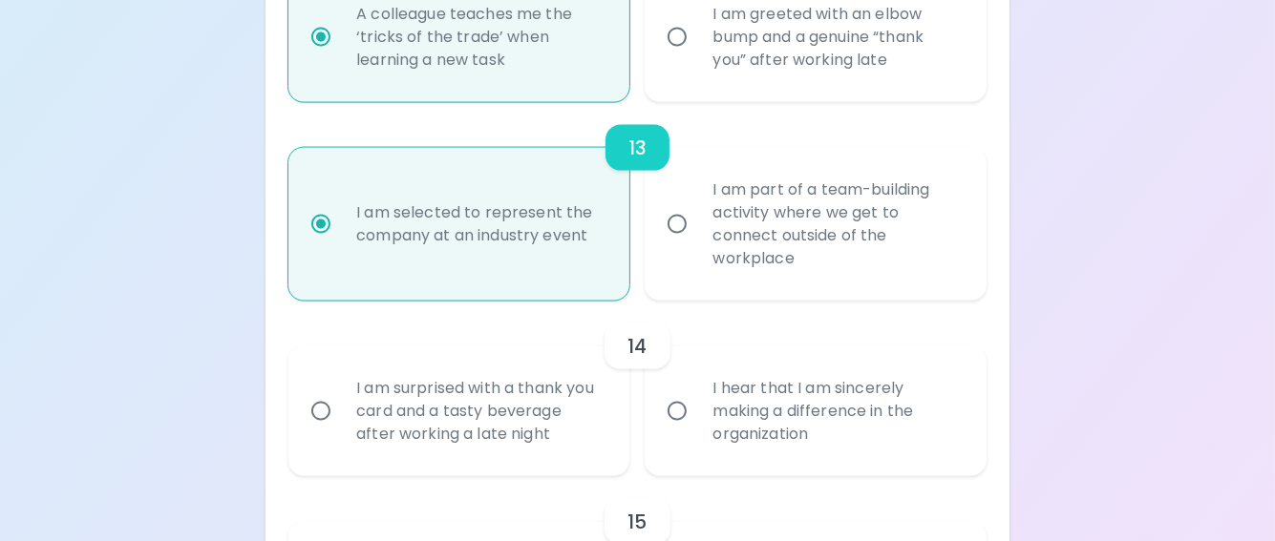
radio input "true"
click at [504, 446] on div "I am surprised with a thank you card and a tasty beverage after working a late …" at bounding box center [480, 411] width 278 height 115
click at [341, 432] on input "I am surprised with a thank you card and a tasty beverage after working a late …" at bounding box center [321, 411] width 40 height 40
radio input "false"
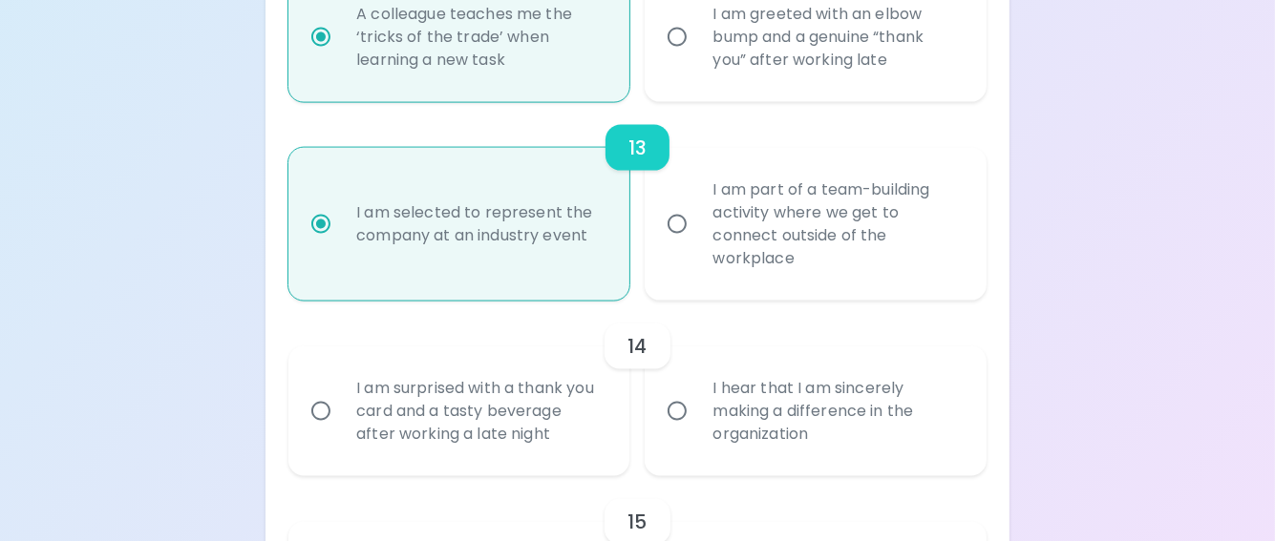
radio input "false"
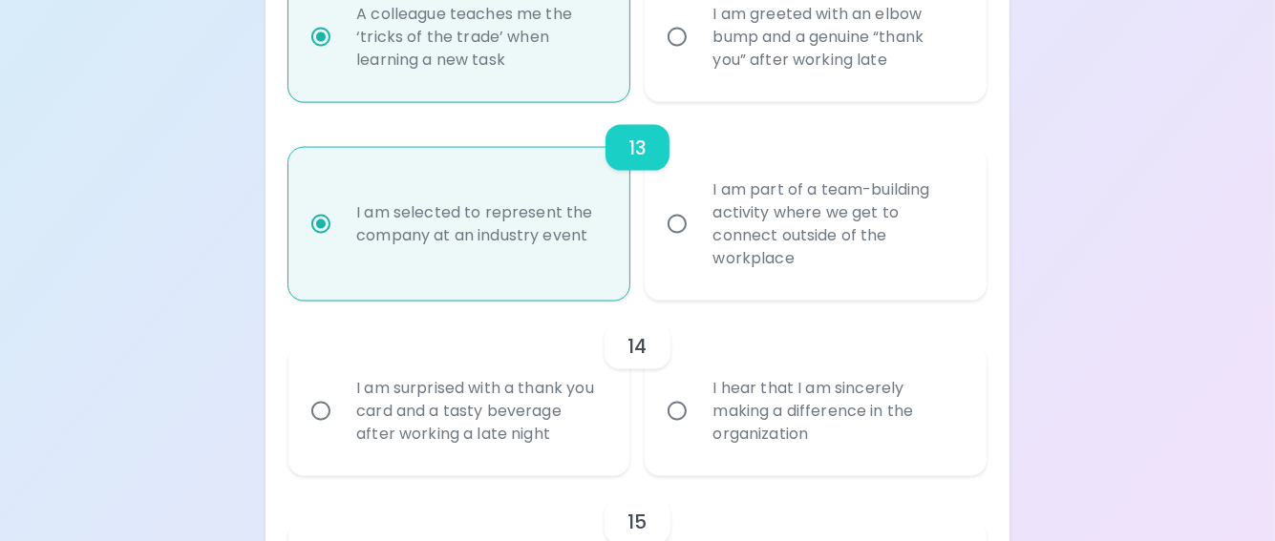
radio input "false"
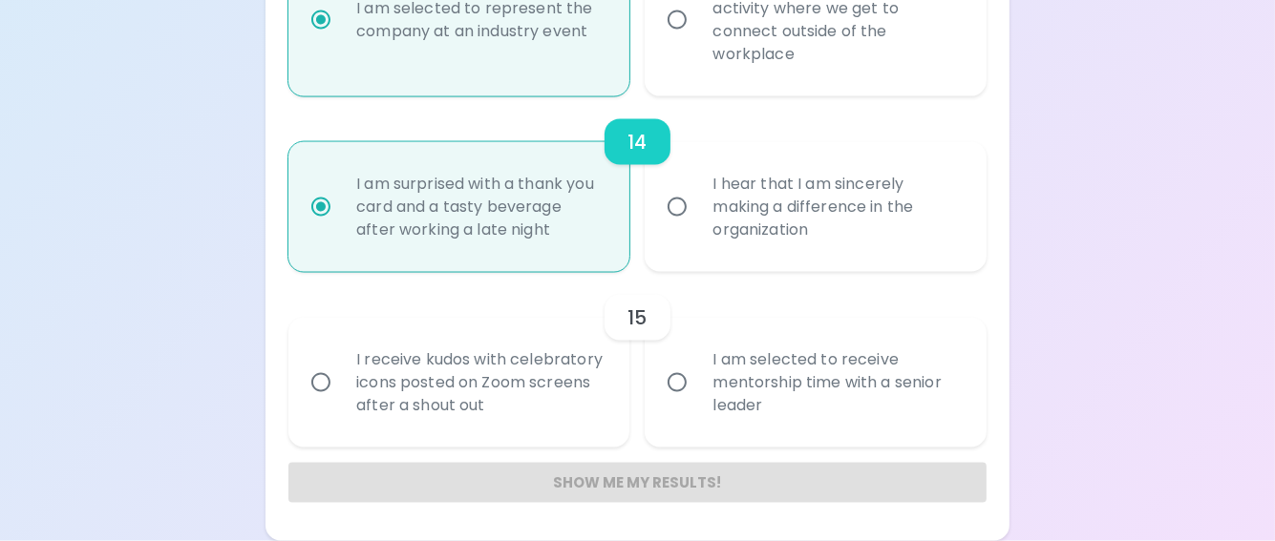
scroll to position [2690, 0]
radio input "true"
click at [811, 383] on div "I am selected to receive mentorship time with a senior leader" at bounding box center [836, 383] width 278 height 115
click at [697, 383] on input "I am selected to receive mentorship time with a senior leader" at bounding box center [677, 383] width 40 height 40
radio input "false"
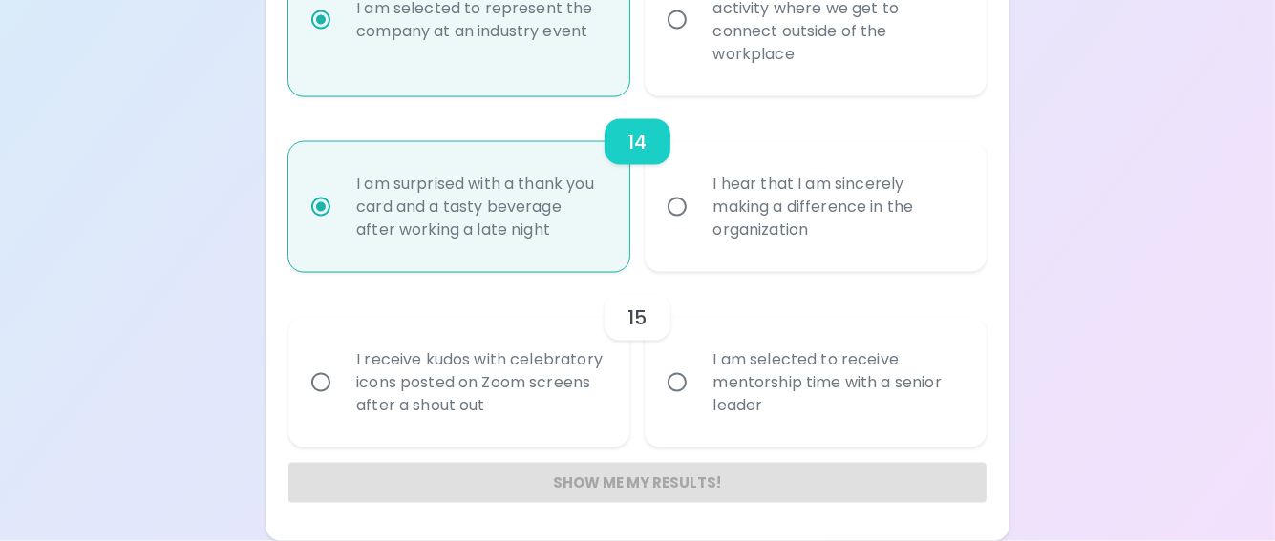
radio input "false"
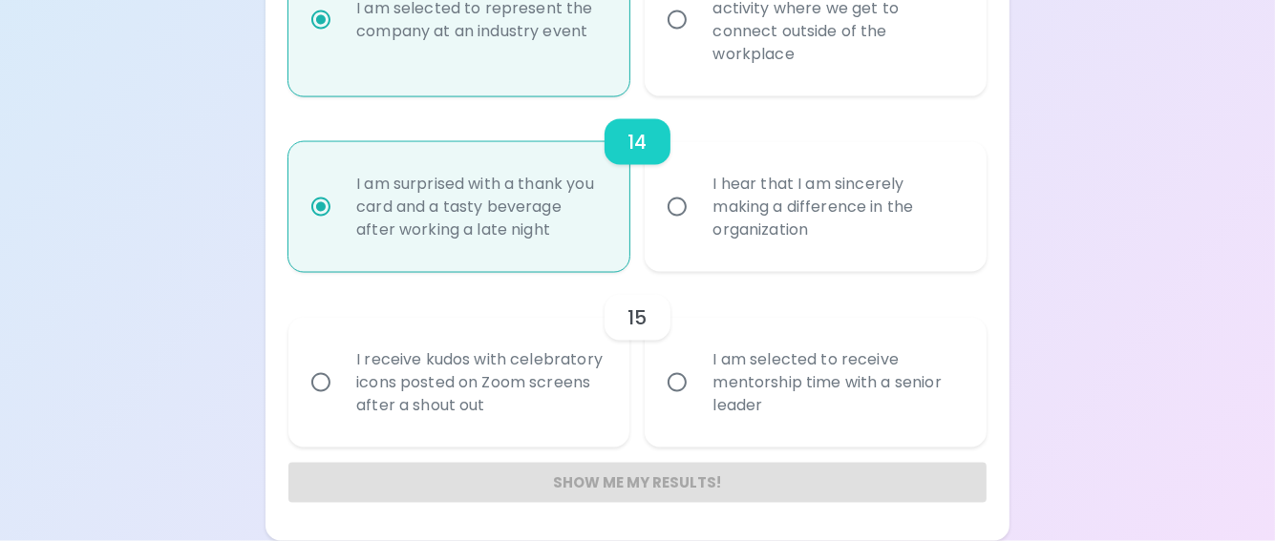
radio input "false"
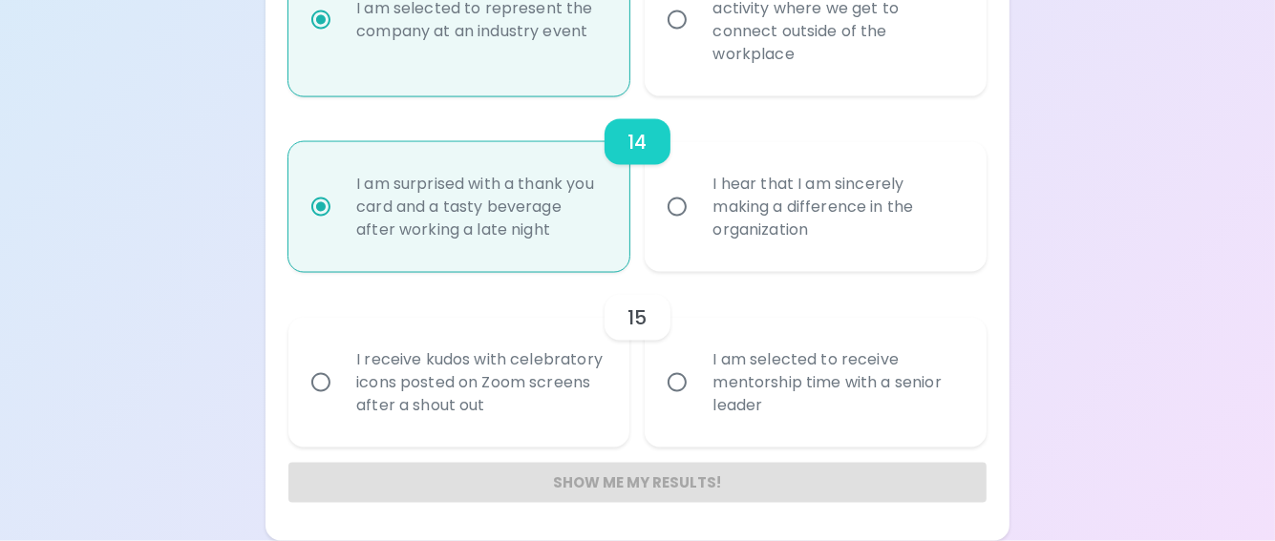
radio input "false"
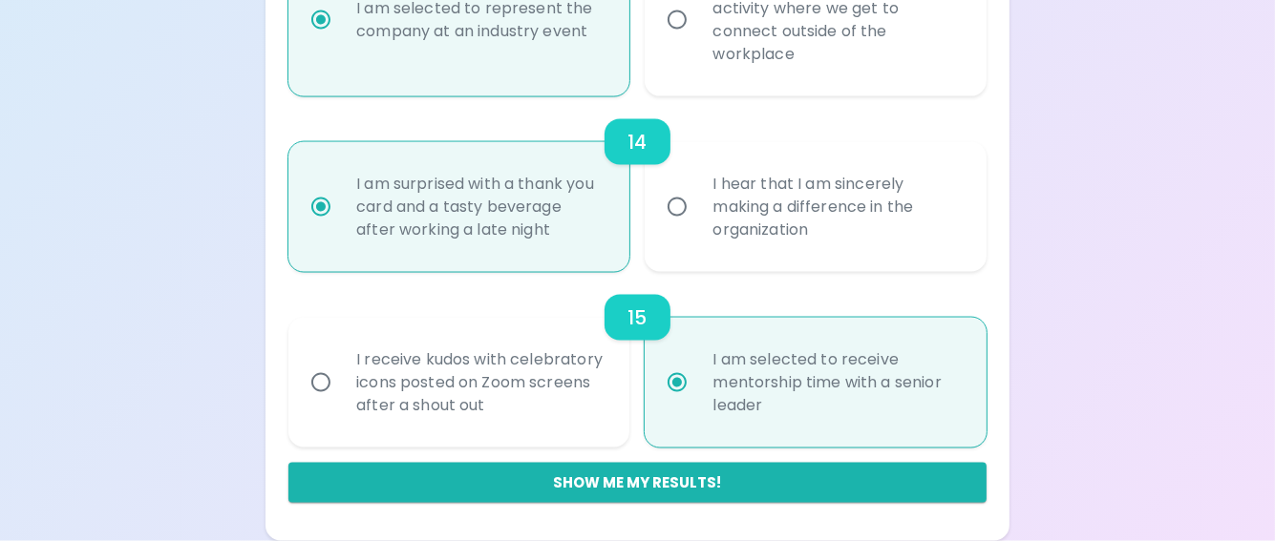
radio input "true"
click at [480, 388] on div "I receive kudos with celebratory icons posted on Zoom screens after a shout out" at bounding box center [480, 383] width 278 height 115
click at [341, 388] on input "I receive kudos with celebratory icons posted on Zoom screens after a shout out" at bounding box center [321, 383] width 40 height 40
radio input "false"
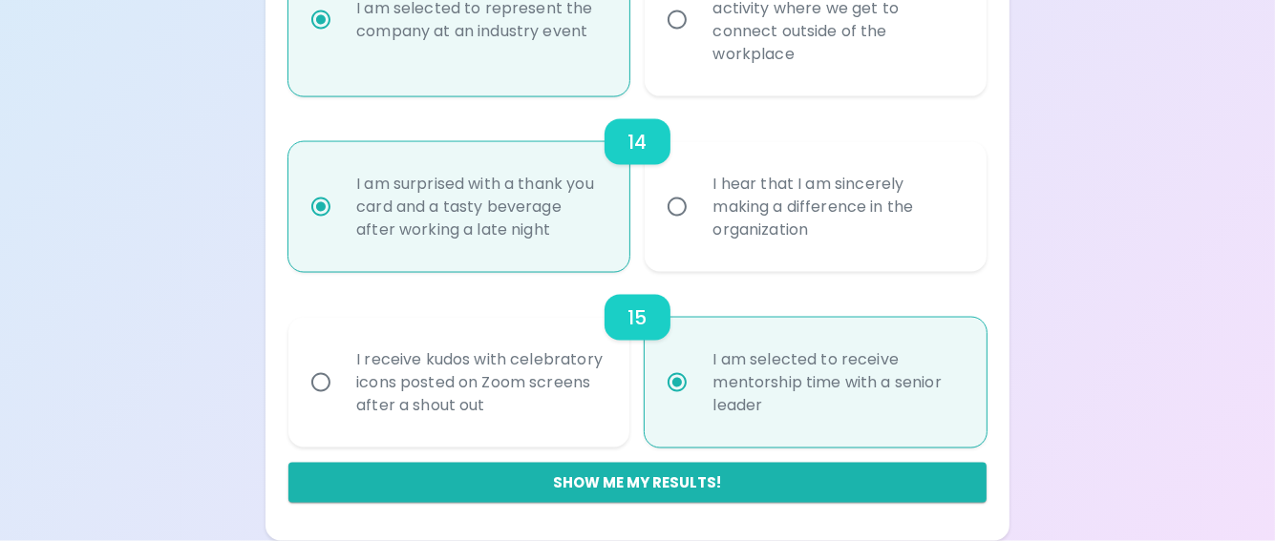
radio input "false"
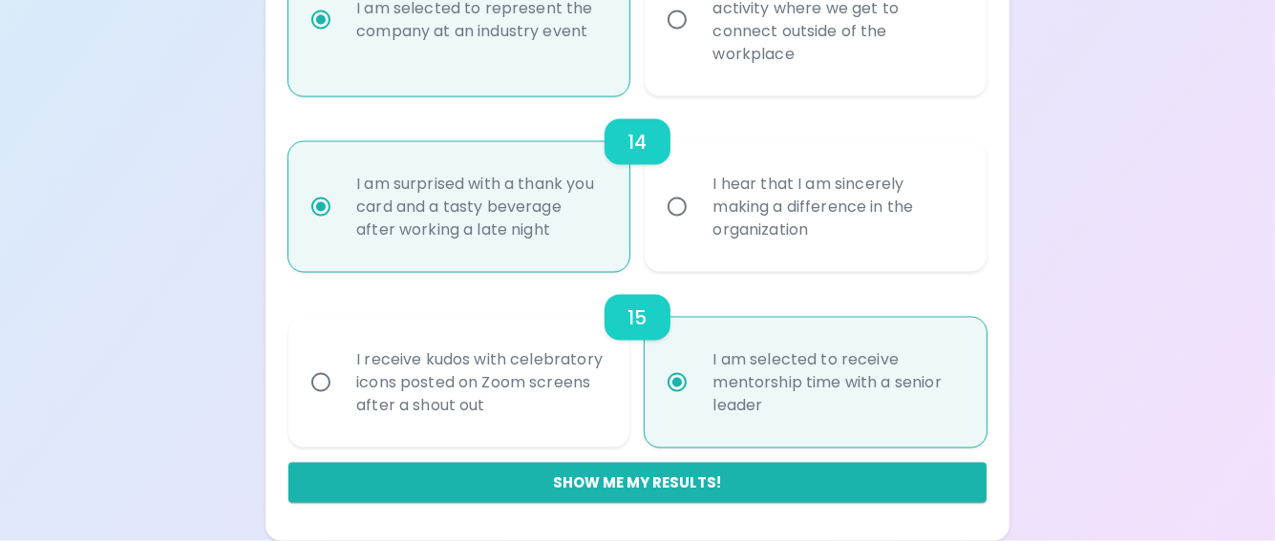
radio input "false"
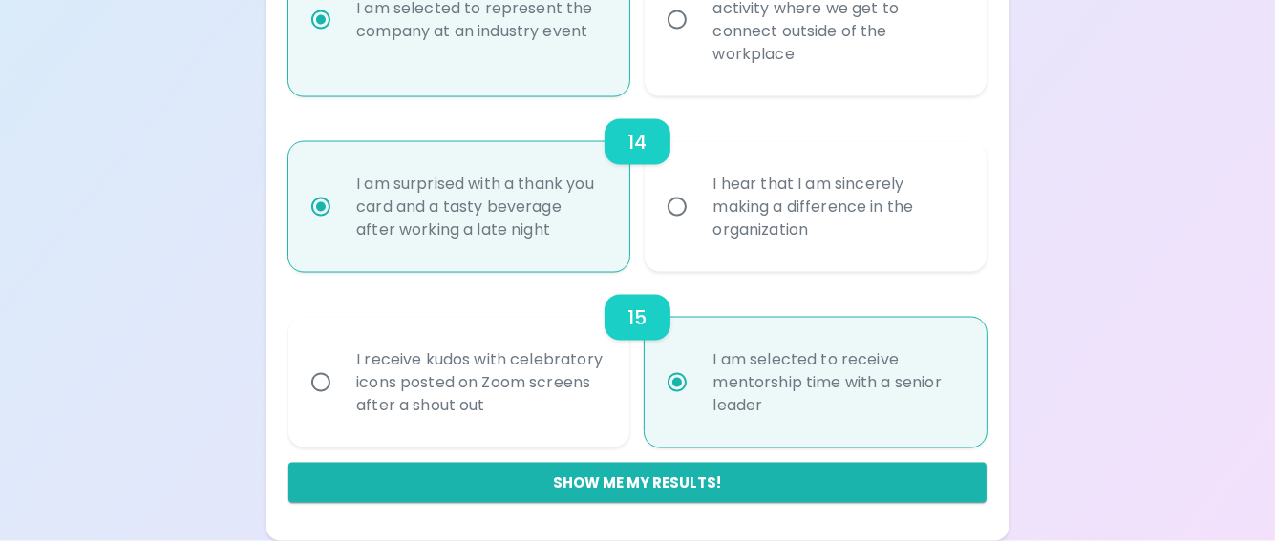
radio input "false"
radio input "true"
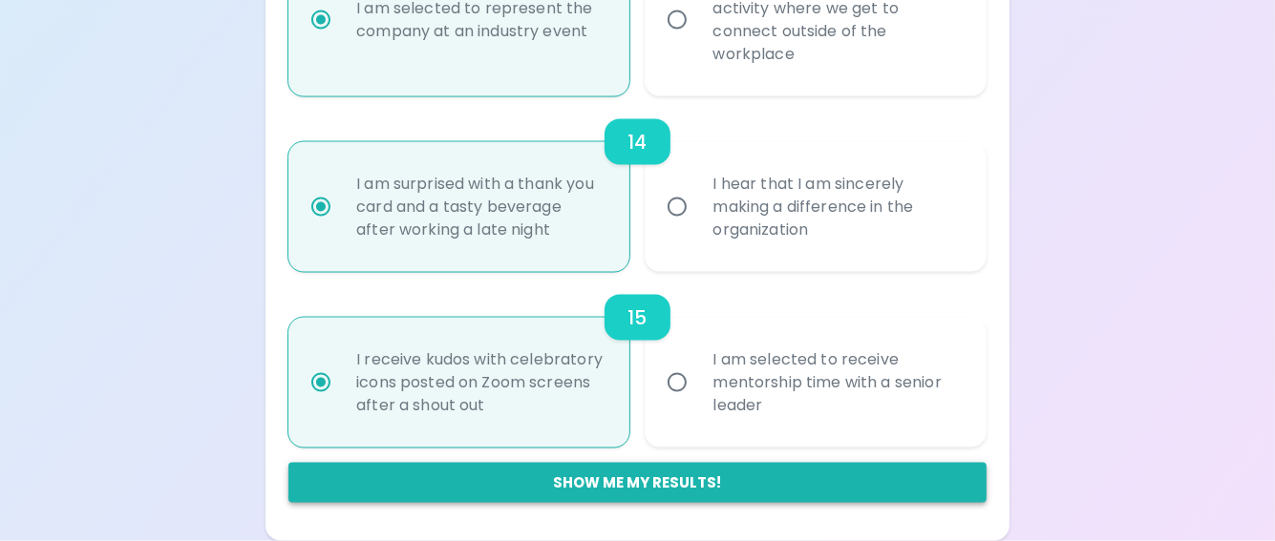
radio input "true"
click at [686, 496] on button "Show me my results!" at bounding box center [637, 483] width 698 height 40
radio input "false"
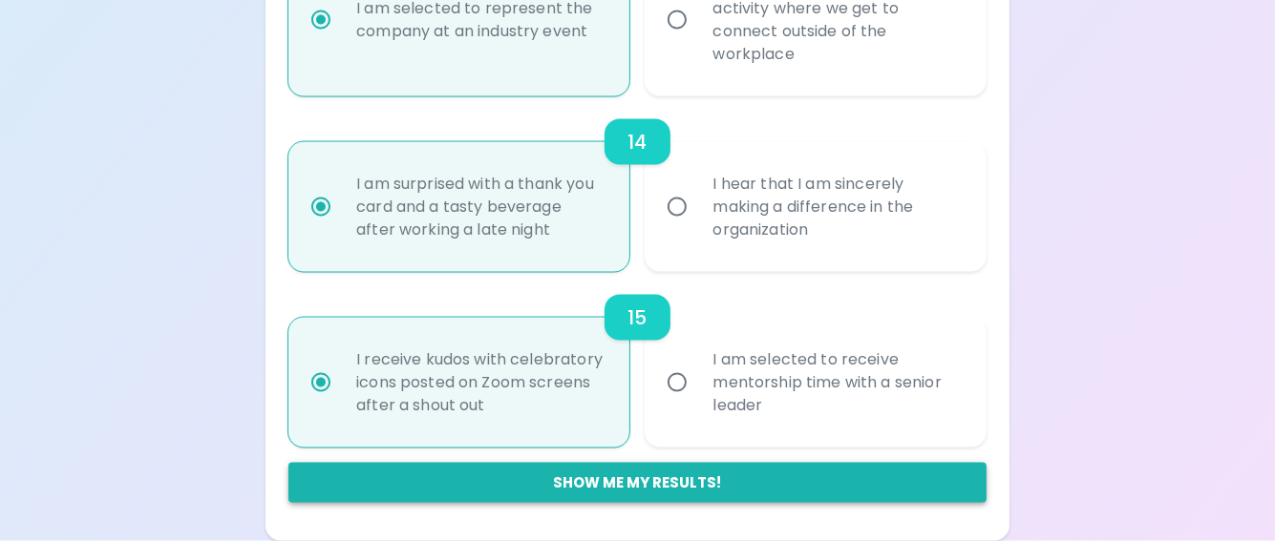
radio input "false"
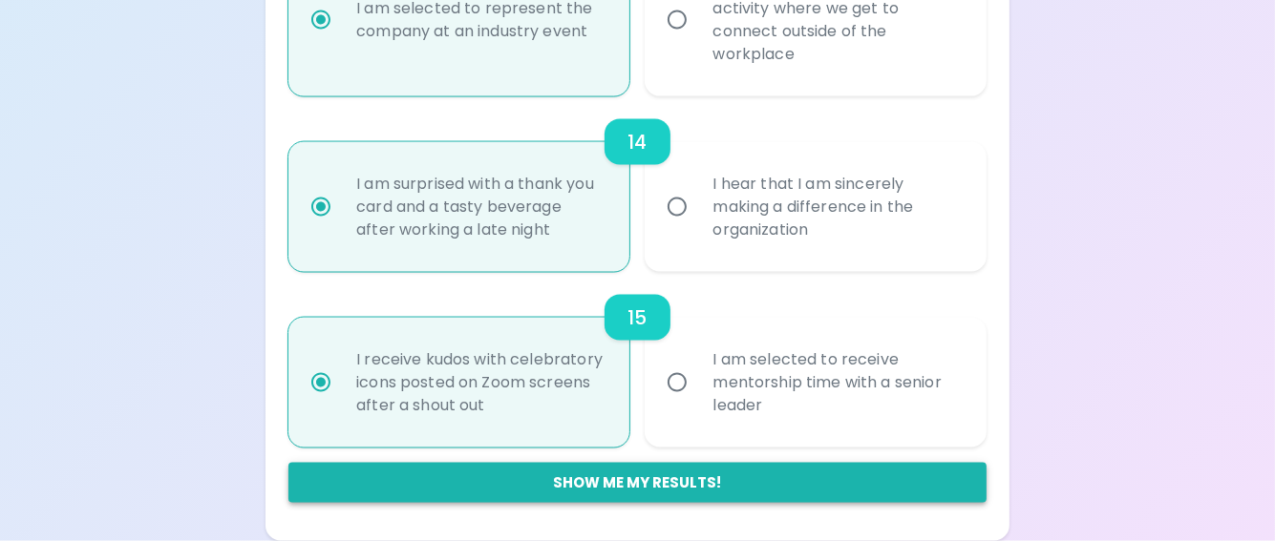
radio input "false"
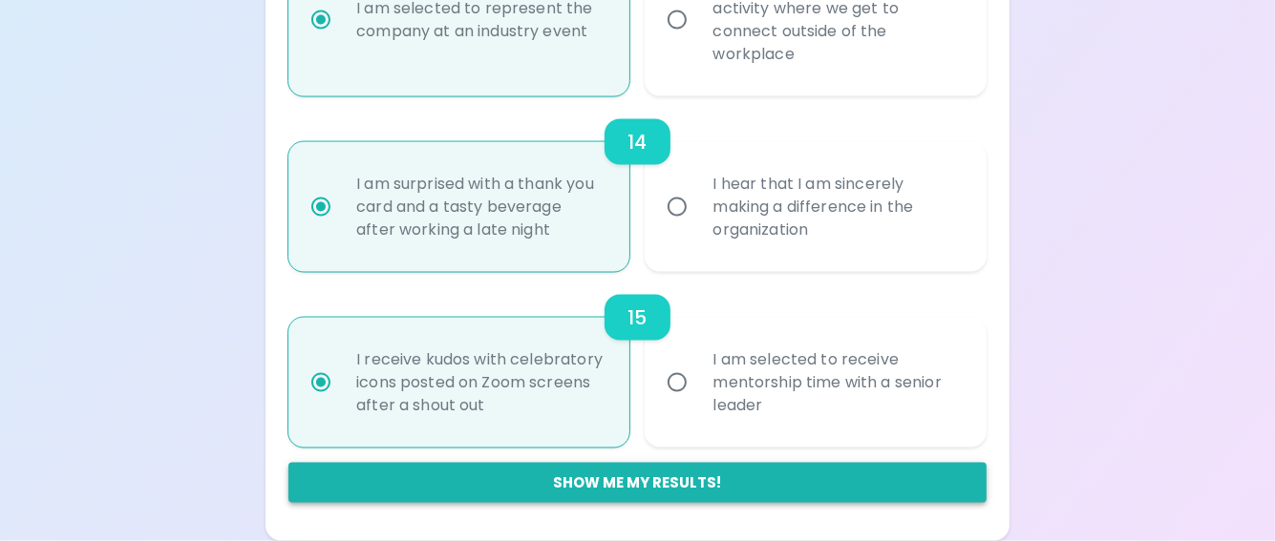
radio input "false"
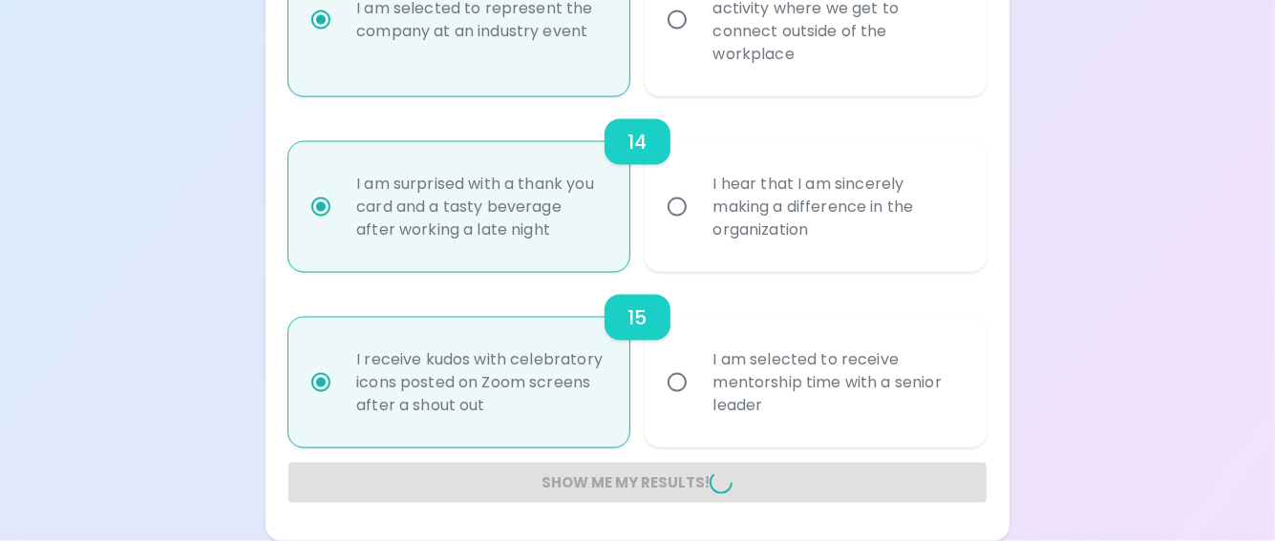
radio input "false"
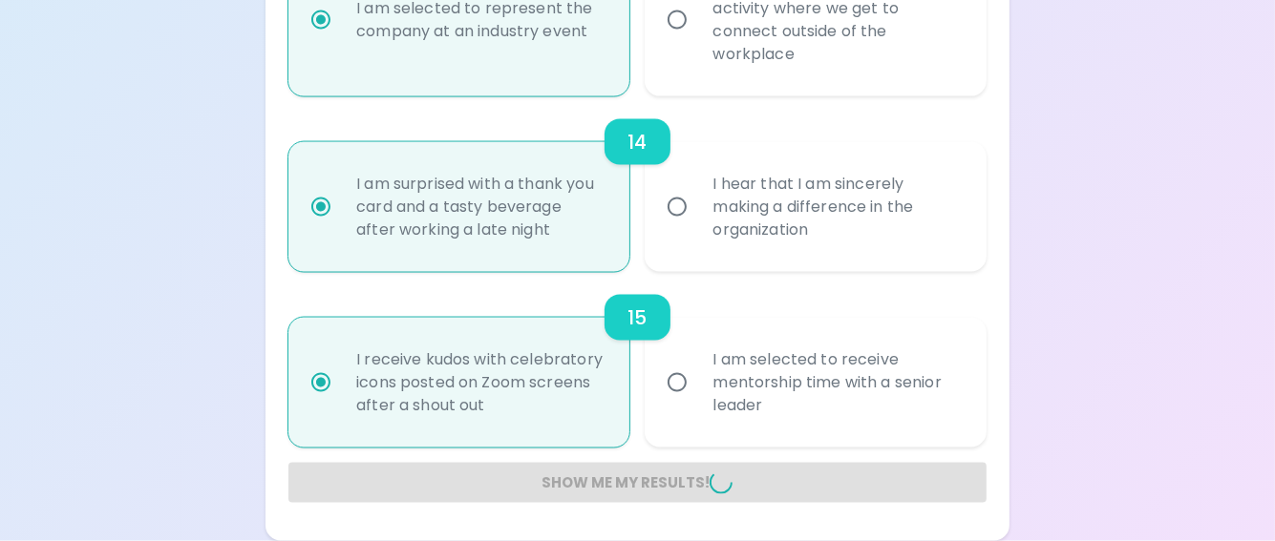
radio input "false"
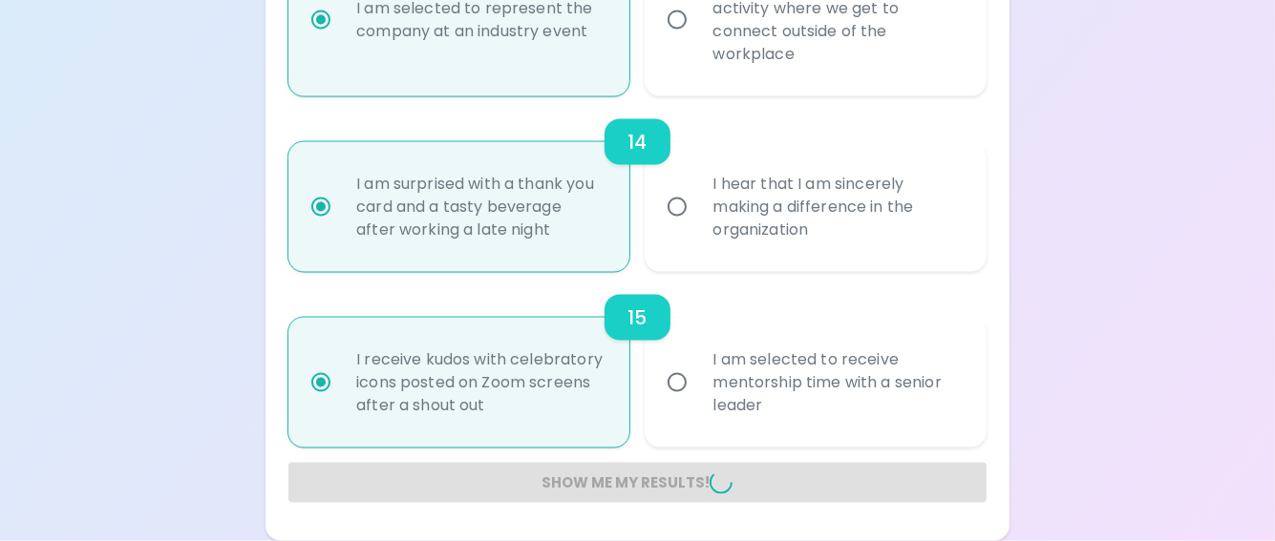
radio input "false"
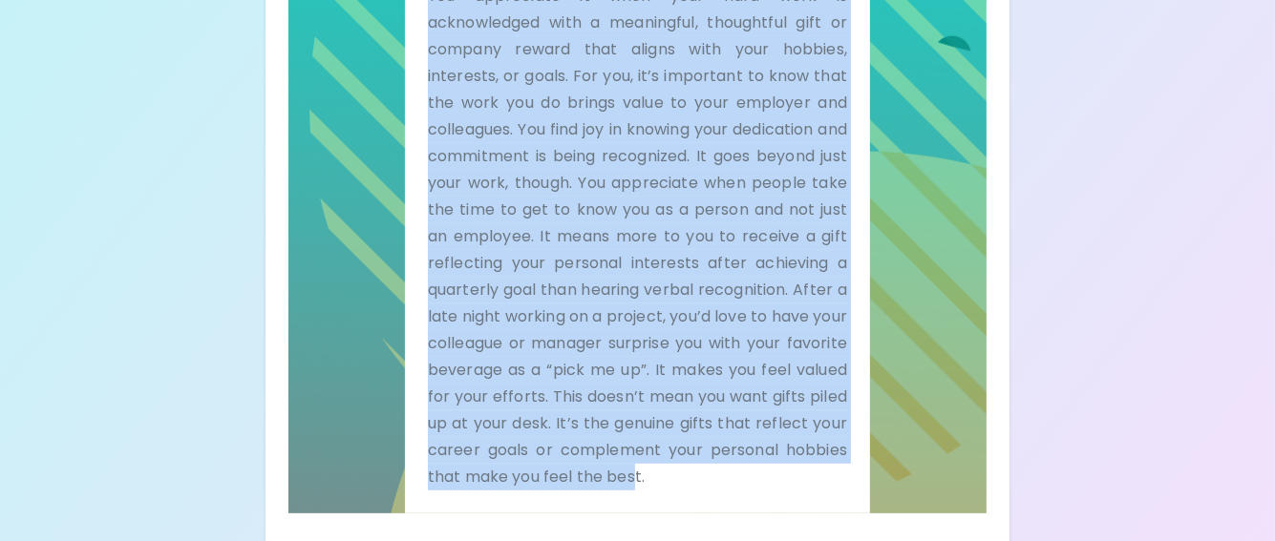
scroll to position [607, 0]
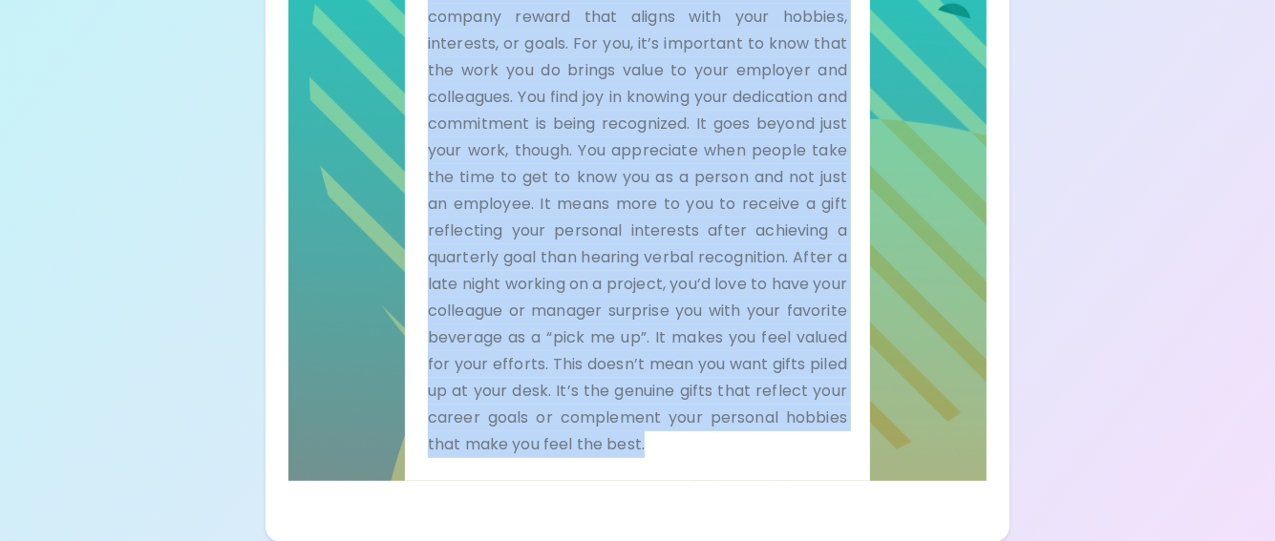
drag, startPoint x: 429, startPoint y: 204, endPoint x: 806, endPoint y: 475, distance: 463.9
click at [806, 475] on div "Show Me You appreciate it when your hard work is acknowledged with a meaningful…" at bounding box center [637, 179] width 465 height 604
